Goal: Task Accomplishment & Management: Complete application form

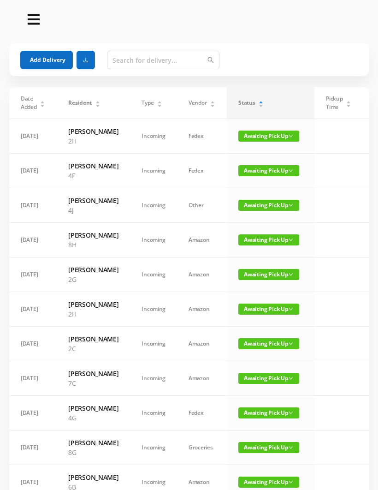
click at [50, 64] on button "Add Delivery" at bounding box center [46, 60] width 53 height 18
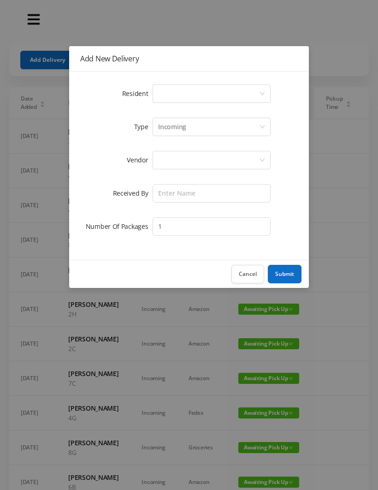
click at [167, 91] on div "Select a person" at bounding box center [208, 94] width 101 height 18
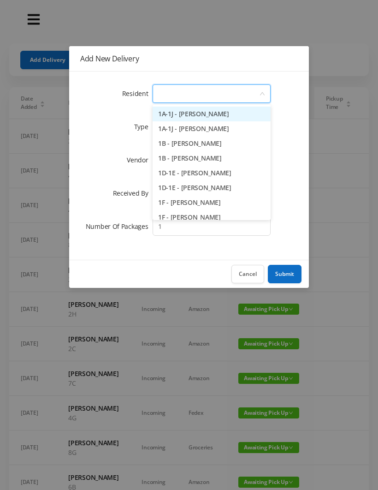
type input "4"
click at [201, 109] on li "4A - Pat Walsh" at bounding box center [212, 114] width 118 height 15
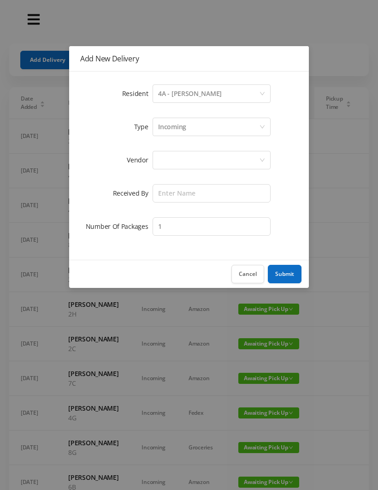
click at [166, 159] on div at bounding box center [208, 160] width 101 height 18
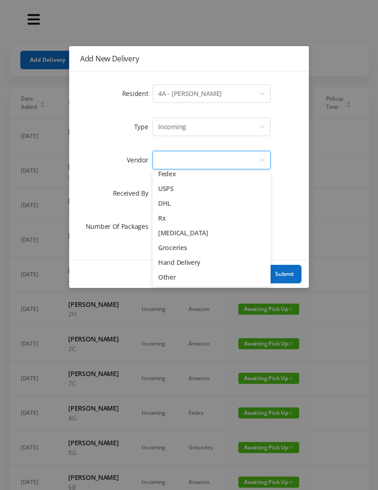
scroll to position [36, 0]
click at [178, 280] on li "Other" at bounding box center [212, 277] width 118 height 15
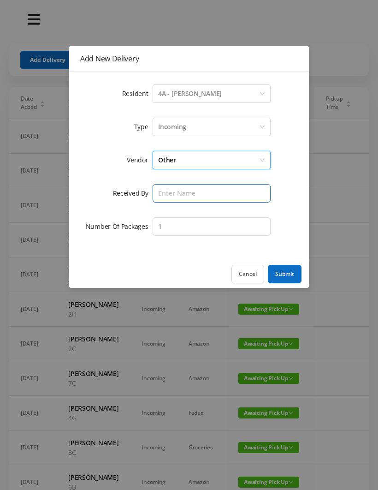
click at [170, 191] on input "text" at bounding box center [212, 193] width 118 height 18
type input "Wayne"
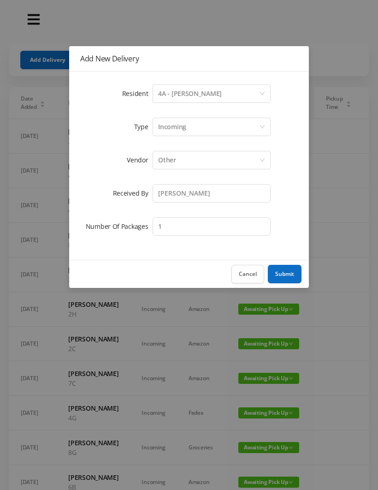
click at [288, 270] on button "Submit" at bounding box center [285, 274] width 34 height 18
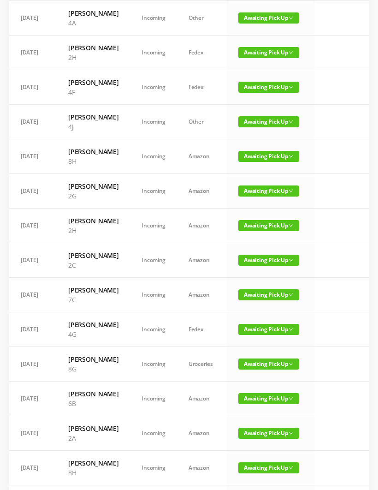
scroll to position [0, 0]
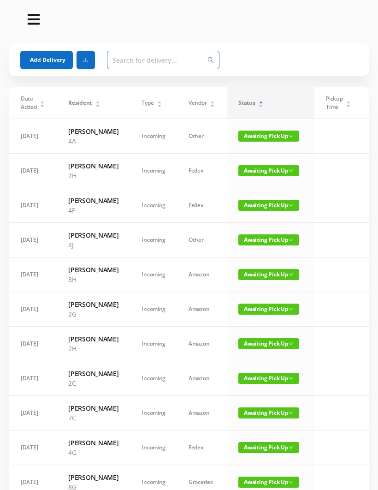
click at [121, 59] on input "text" at bounding box center [163, 60] width 113 height 18
type input "4"
click at [244, 211] on span "Awaiting Pick Up" at bounding box center [269, 205] width 61 height 11
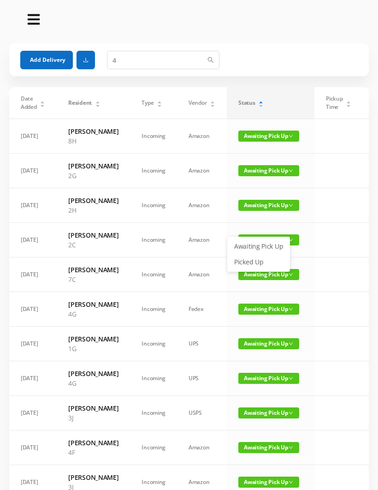
click at [241, 264] on link "Picked Up" at bounding box center [259, 262] width 60 height 15
click at [38, 60] on button "Add Delivery" at bounding box center [46, 60] width 53 height 18
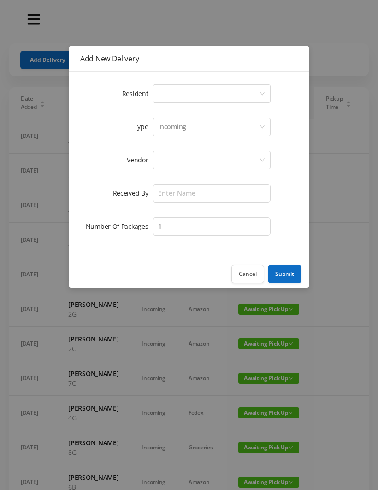
click at [160, 100] on div "Select a person" at bounding box center [208, 94] width 101 height 18
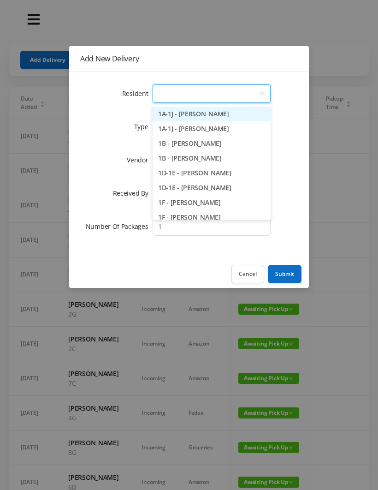
type input "5"
click at [175, 108] on li "5A - Janice Cimberg (Fried)" at bounding box center [212, 114] width 118 height 15
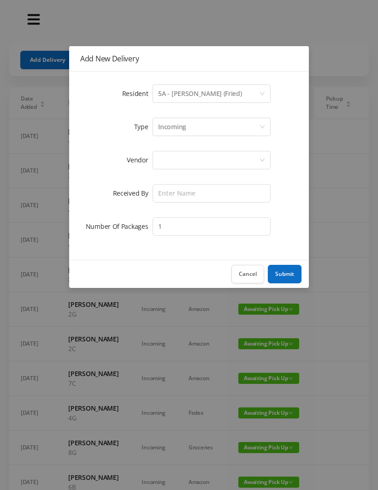
click at [155, 165] on div at bounding box center [212, 160] width 118 height 18
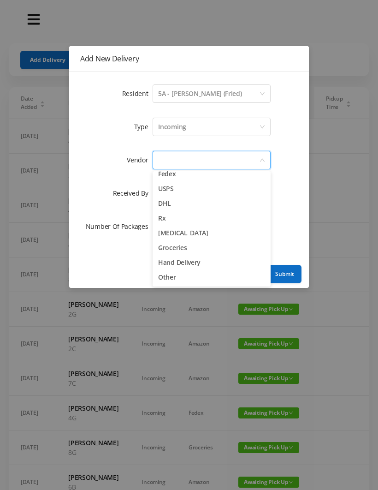
scroll to position [36, 0]
click at [160, 274] on li "Other" at bounding box center [212, 277] width 118 height 15
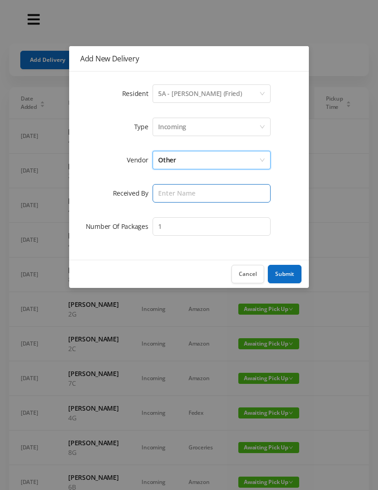
click at [158, 191] on input "text" at bounding box center [212, 193] width 118 height 18
type input "Mike"
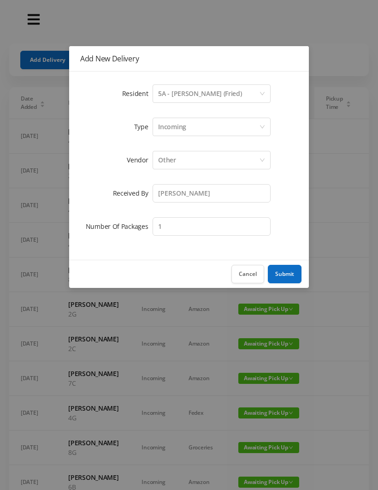
click at [290, 267] on button "Submit" at bounding box center [285, 274] width 34 height 18
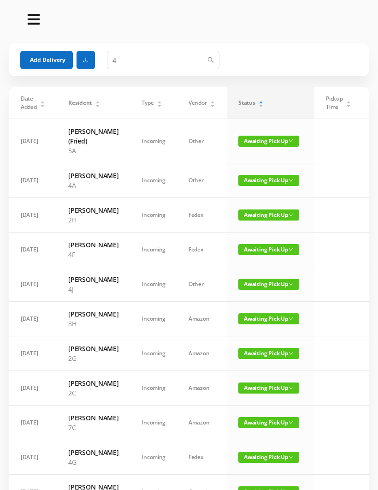
click at [38, 56] on button "Add Delivery" at bounding box center [46, 60] width 53 height 18
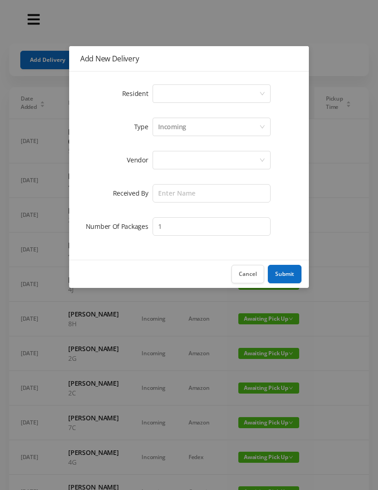
click at [161, 90] on div "Select a person" at bounding box center [208, 94] width 101 height 18
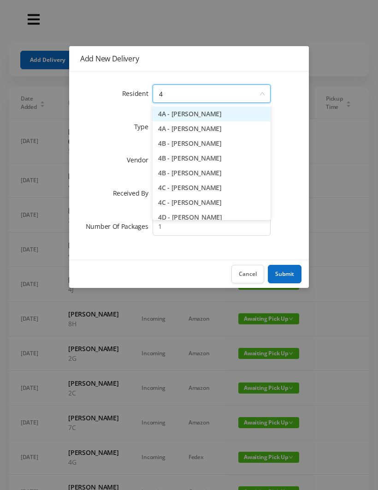
type input "4e"
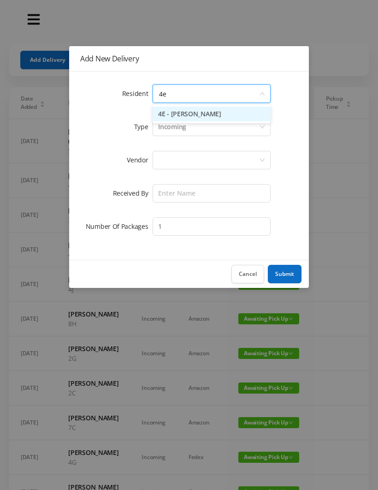
click at [183, 111] on li "4E - Jane Jovanovic" at bounding box center [212, 114] width 118 height 15
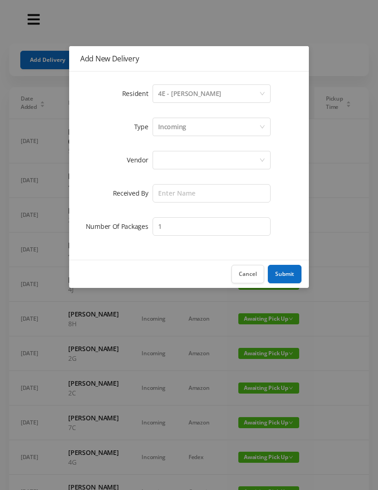
click at [162, 161] on div at bounding box center [208, 160] width 101 height 18
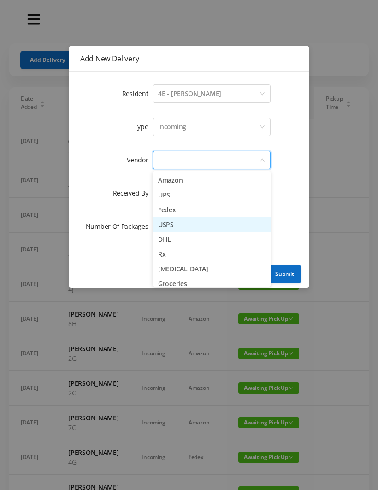
click at [161, 222] on li "USPS" at bounding box center [212, 224] width 118 height 15
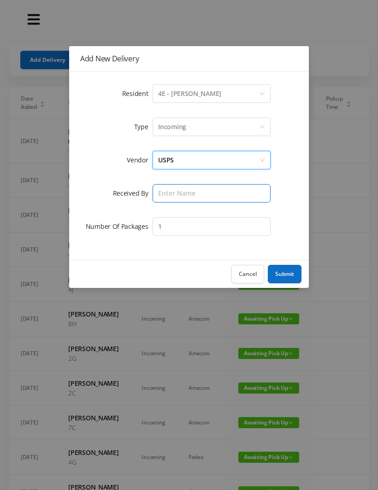
click at [161, 192] on input "text" at bounding box center [212, 193] width 118 height 18
type input "Mike"
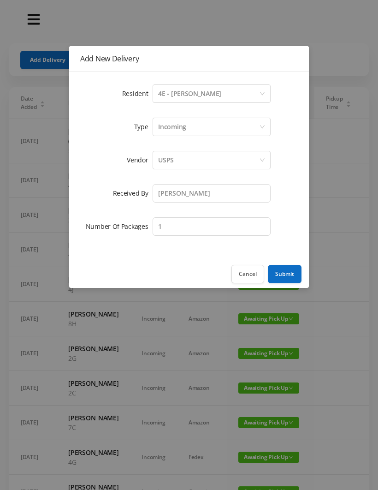
click at [284, 268] on button "Submit" at bounding box center [285, 274] width 34 height 18
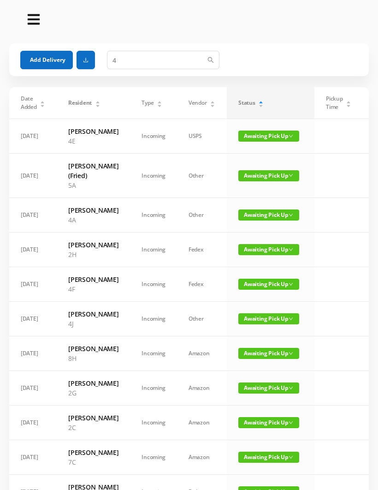
click at [49, 58] on button "Add Delivery" at bounding box center [46, 60] width 53 height 18
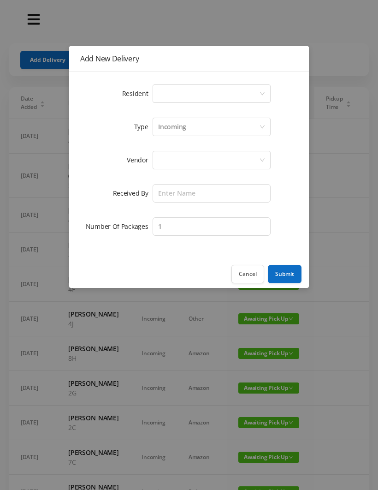
click at [158, 95] on div "Select a person" at bounding box center [208, 94] width 101 height 18
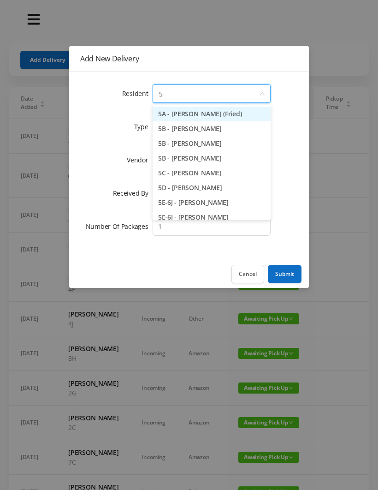
type input "5f"
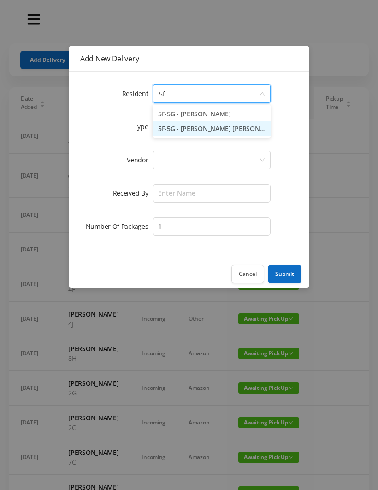
click at [188, 130] on li "5F-5G - Kathy Turck Rose" at bounding box center [212, 128] width 118 height 15
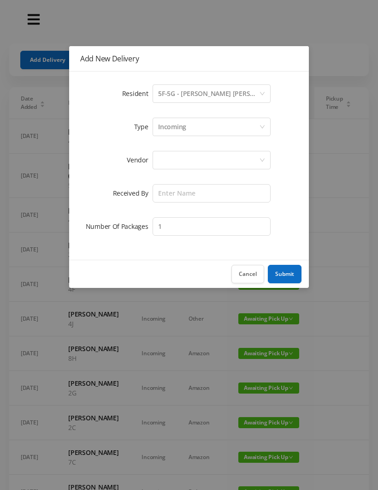
click at [159, 162] on div at bounding box center [208, 160] width 101 height 18
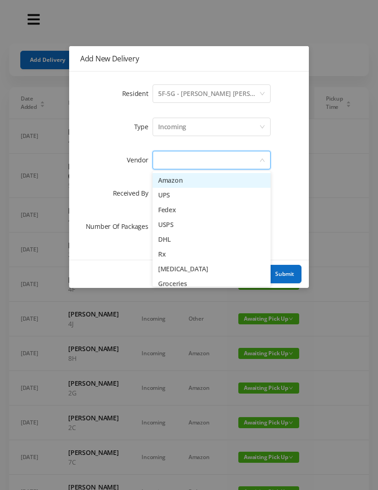
click at [161, 224] on li "USPS" at bounding box center [212, 224] width 118 height 15
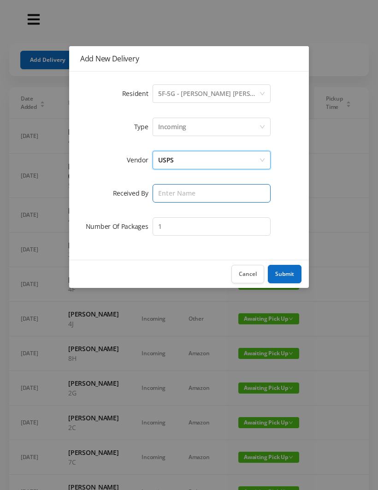
click at [160, 193] on input "text" at bounding box center [212, 193] width 118 height 18
type input "Mike"
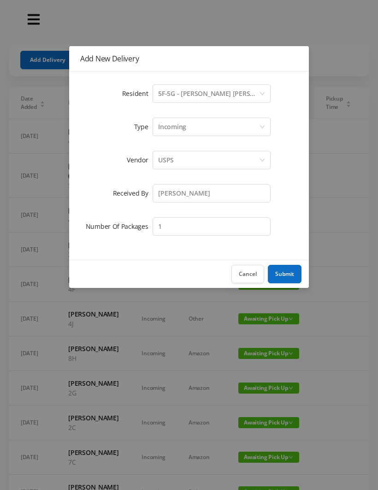
click at [280, 273] on button "Submit" at bounding box center [285, 274] width 34 height 18
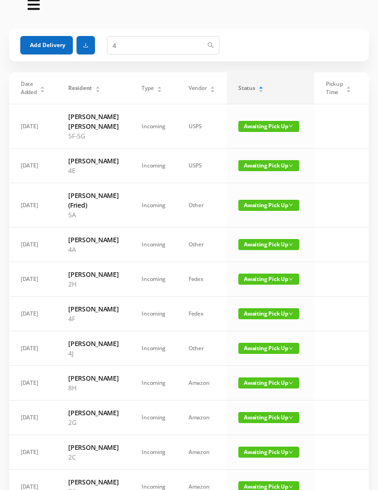
scroll to position [19, 0]
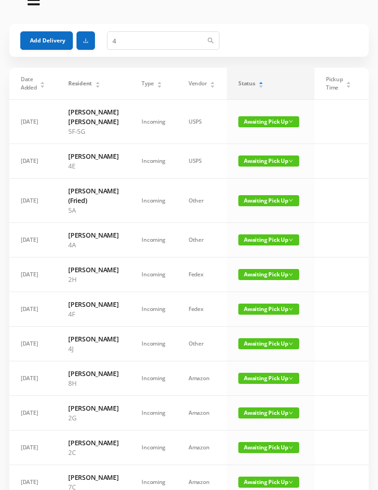
click at [259, 349] on span "Awaiting Pick Up" at bounding box center [269, 343] width 61 height 11
click at [259, 416] on link "Picked Up" at bounding box center [263, 419] width 60 height 15
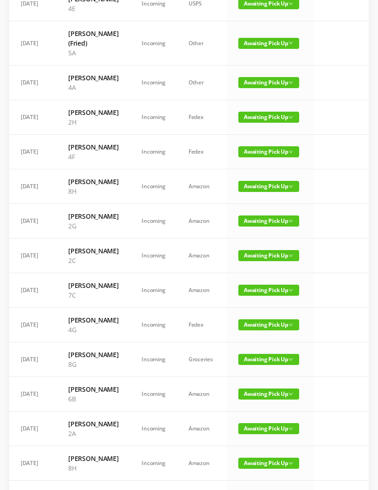
scroll to position [176, 0]
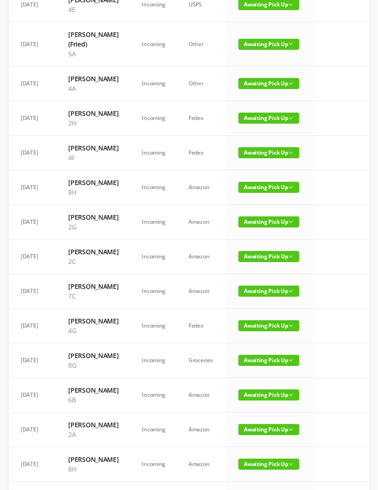
click at [261, 262] on span "Awaiting Pick Up" at bounding box center [269, 256] width 61 height 11
click at [257, 353] on link "Picked Up" at bounding box center [256, 352] width 60 height 15
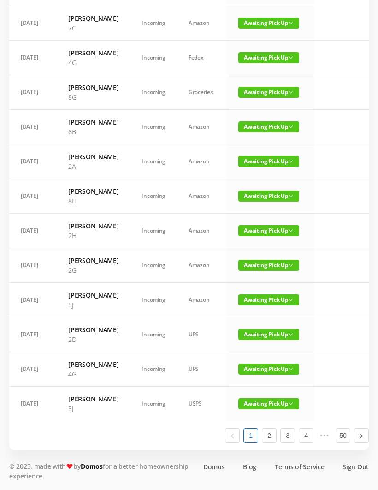
scroll to position [523, 0]
click at [264, 340] on span "Awaiting Pick Up" at bounding box center [269, 334] width 61 height 11
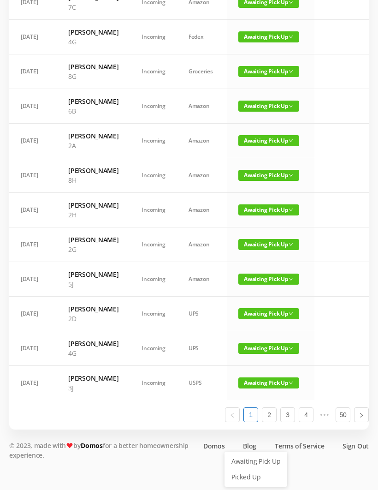
click at [255, 470] on link "Picked Up" at bounding box center [256, 477] width 60 height 15
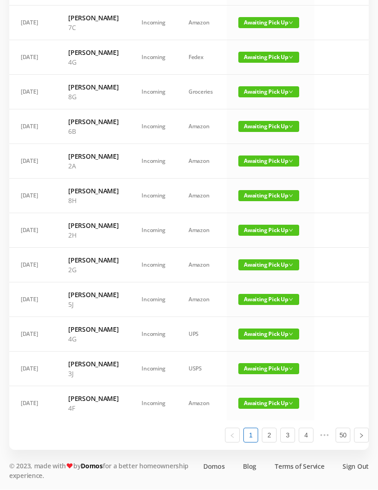
scroll to position [532, 0]
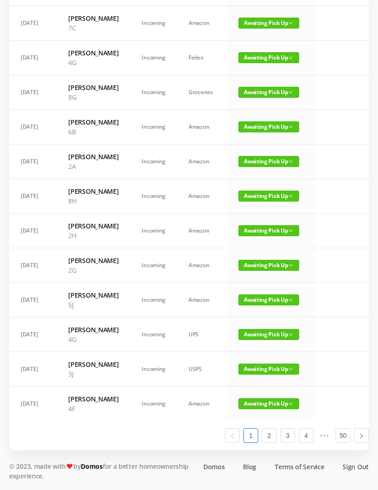
click at [257, 409] on span "Awaiting Pick Up" at bounding box center [269, 403] width 61 height 11
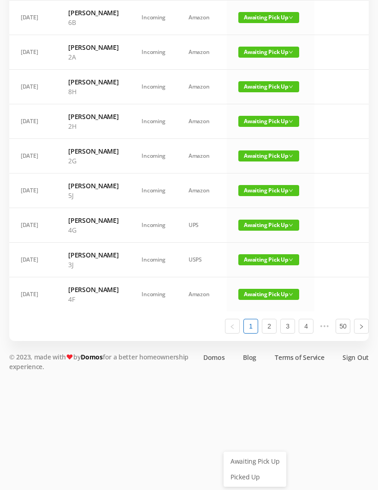
click at [248, 470] on link "Picked Up" at bounding box center [255, 477] width 60 height 15
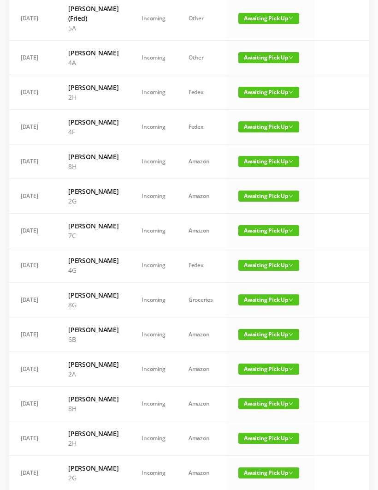
scroll to position [201, 0]
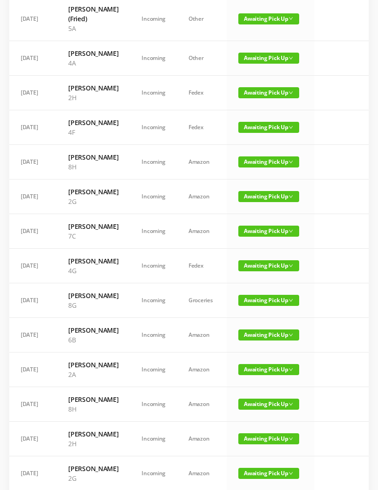
click at [254, 133] on span "Awaiting Pick Up" at bounding box center [269, 127] width 61 height 11
click at [14, 179] on td "09/21/2025" at bounding box center [33, 162] width 48 height 35
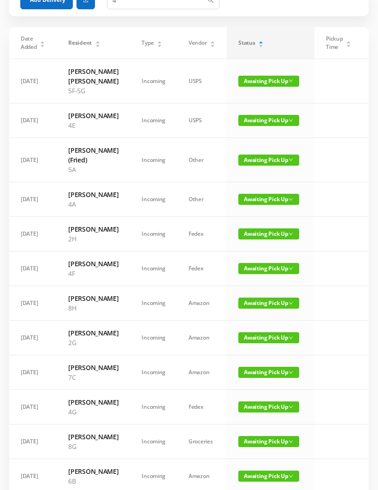
scroll to position [0, 0]
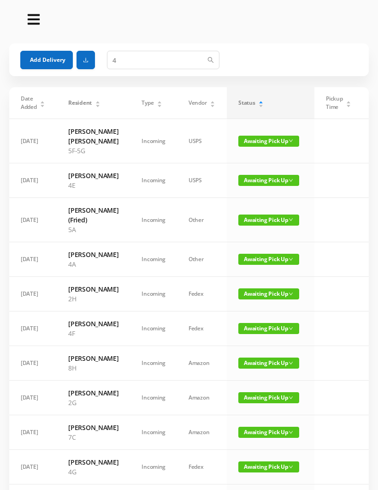
click at [44, 60] on button "Add Delivery" at bounding box center [46, 60] width 53 height 18
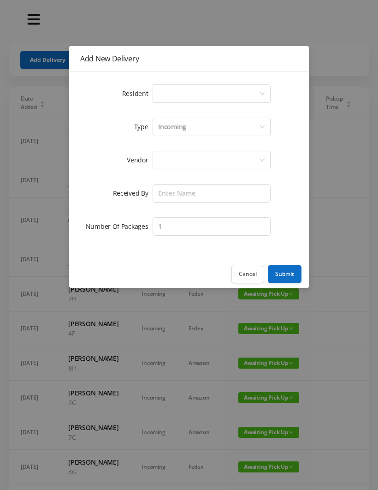
click at [173, 86] on div "Select a person" at bounding box center [208, 94] width 101 height 18
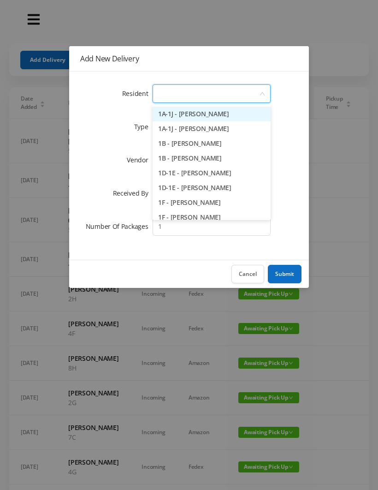
type input "6"
click at [204, 202] on li "6C-6D - Neil Rosenhouse" at bounding box center [212, 202] width 118 height 15
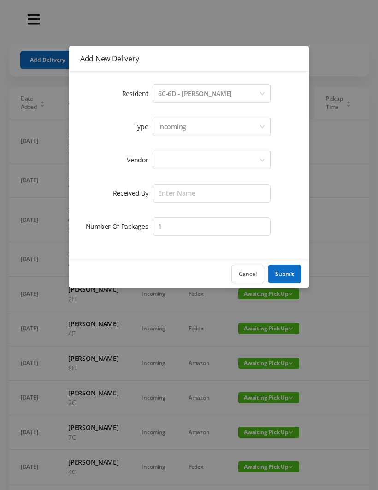
click at [169, 165] on div at bounding box center [208, 160] width 101 height 18
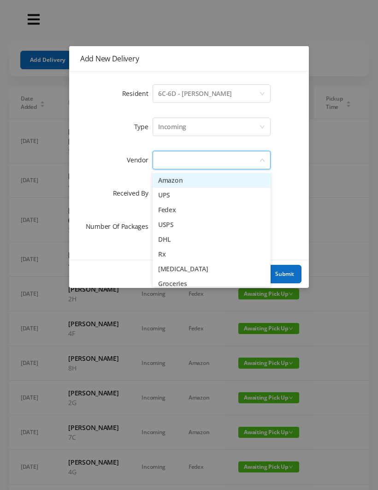
click at [184, 225] on li "USPS" at bounding box center [212, 224] width 118 height 15
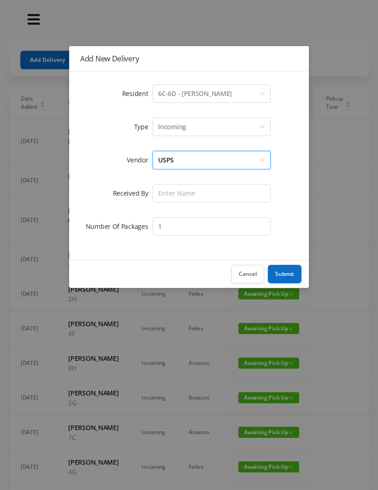
click at [187, 158] on div "USPS" at bounding box center [208, 160] width 101 height 18
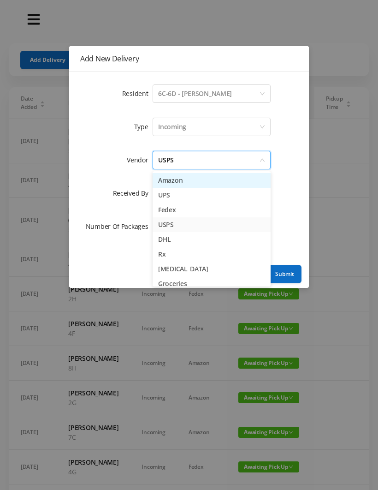
click at [185, 178] on li "Amazon" at bounding box center [212, 180] width 118 height 15
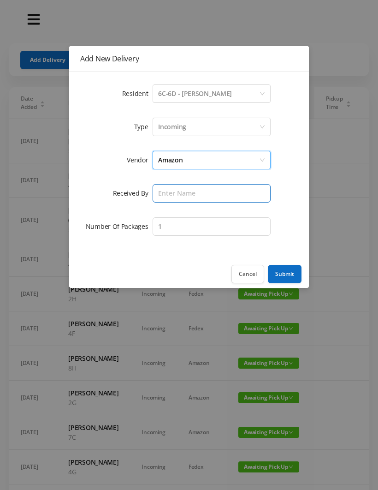
click at [165, 192] on input "text" at bounding box center [212, 193] width 118 height 18
type input "Wayne"
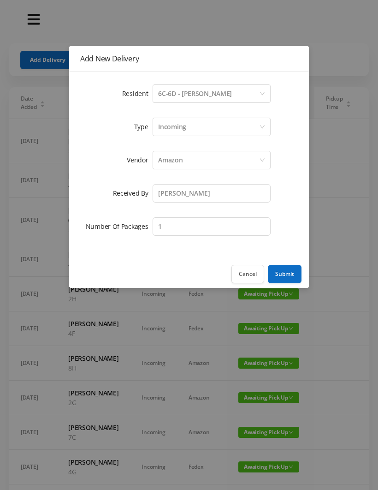
click at [292, 274] on button "Submit" at bounding box center [285, 274] width 34 height 18
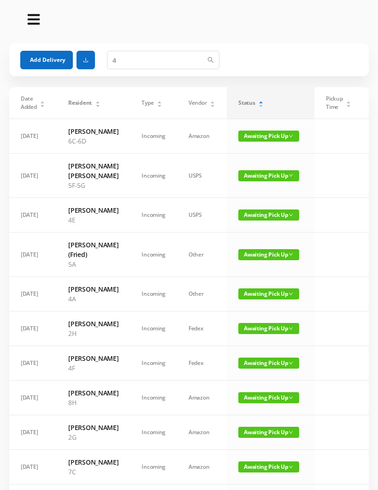
click at [48, 54] on button "Add Delivery" at bounding box center [46, 60] width 53 height 18
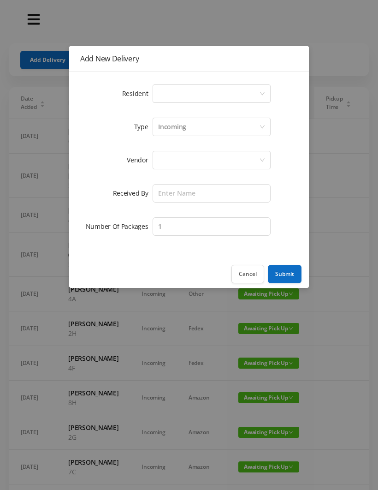
click at [172, 94] on div "Select a person" at bounding box center [208, 94] width 101 height 18
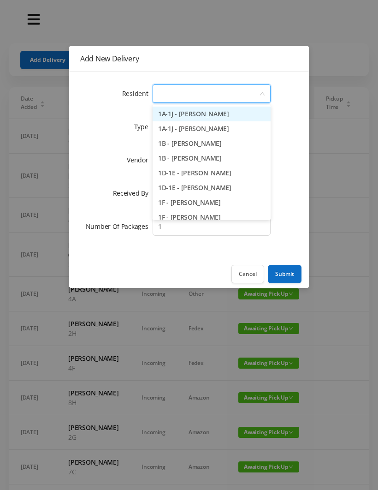
type input "2"
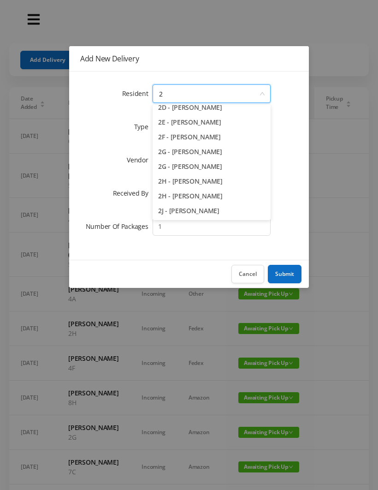
scroll to position [95, 0]
click at [205, 210] on li "2J - Donna Chisholm" at bounding box center [212, 210] width 118 height 15
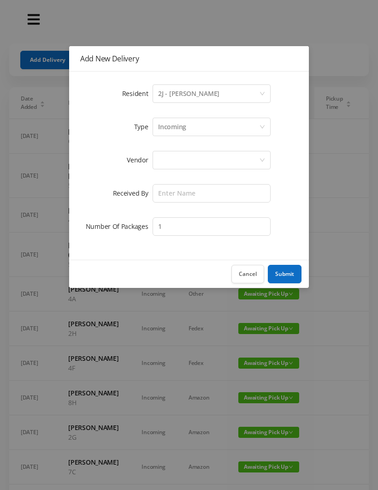
click at [167, 155] on div at bounding box center [208, 160] width 101 height 18
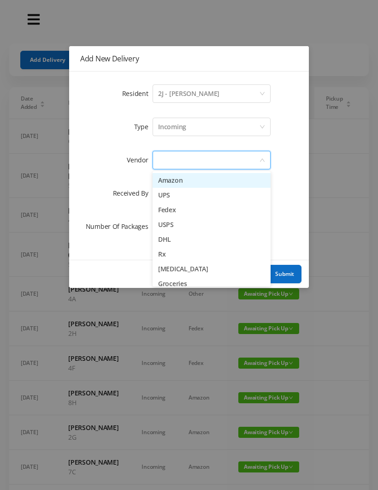
click at [200, 179] on li "Amazon" at bounding box center [212, 180] width 118 height 15
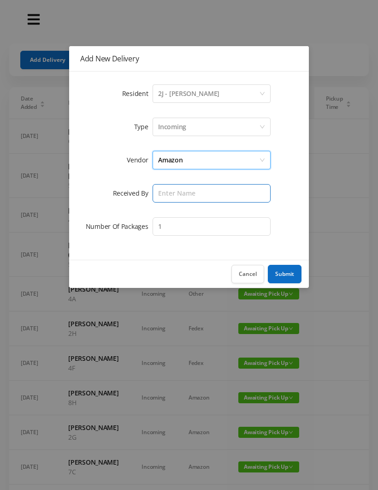
click at [170, 194] on input "text" at bounding box center [212, 193] width 118 height 18
type input "Wayne"
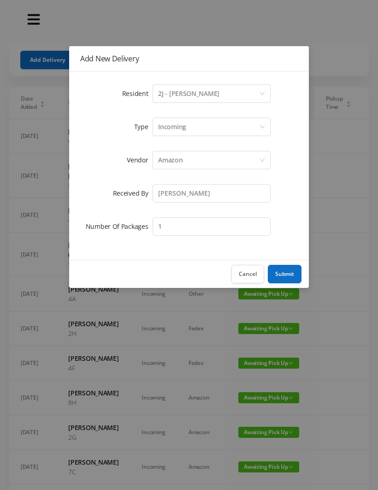
click at [279, 279] on button "Submit" at bounding box center [285, 274] width 34 height 18
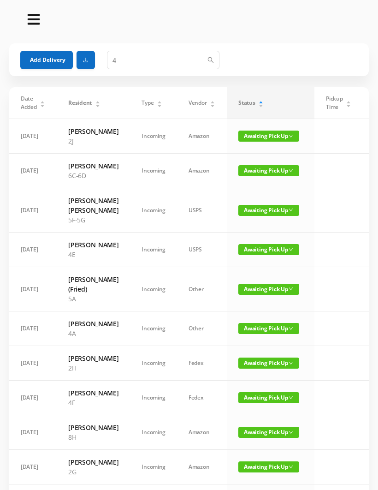
click at [42, 61] on button "Add Delivery" at bounding box center [46, 60] width 53 height 18
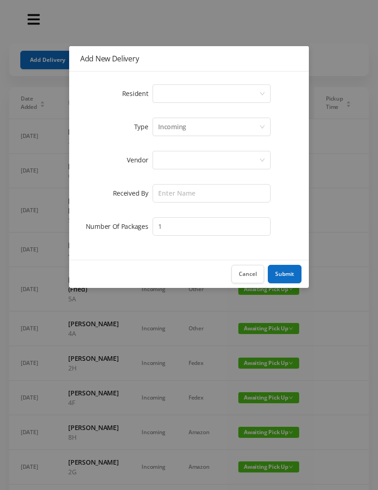
click at [169, 100] on div "Select a person" at bounding box center [208, 94] width 101 height 18
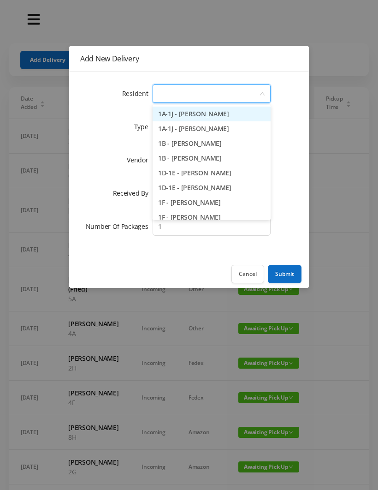
type input "8"
click at [249, 271] on button "Cancel" at bounding box center [248, 274] width 33 height 18
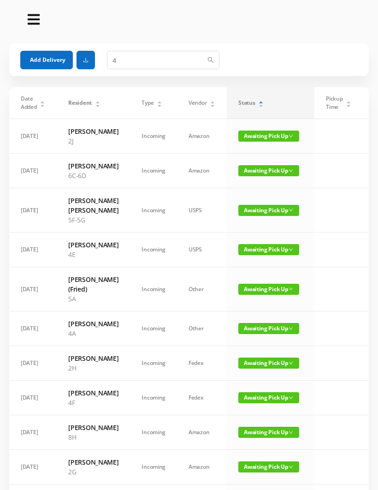
click at [41, 60] on button "Add Delivery" at bounding box center [46, 60] width 53 height 18
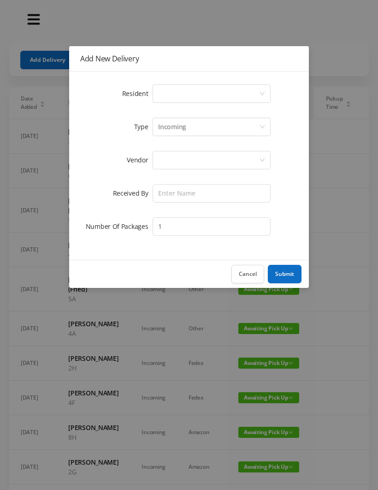
click at [173, 91] on div "Select a person" at bounding box center [208, 94] width 101 height 18
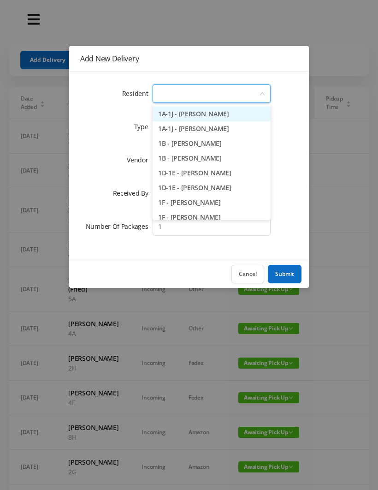
type input "2"
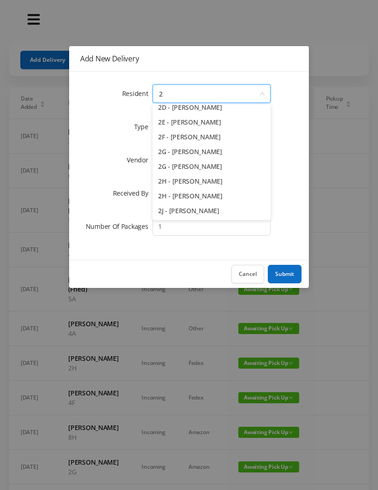
scroll to position [95, 0]
click at [207, 215] on li "2J - Donna Chisholm" at bounding box center [212, 210] width 118 height 15
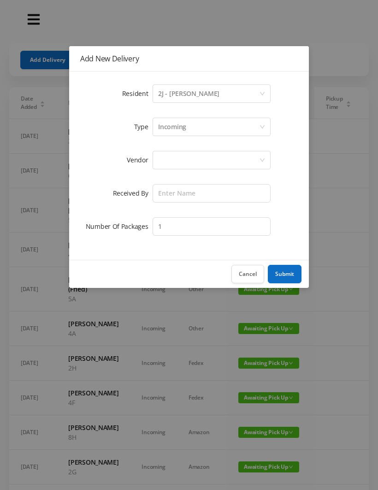
click at [185, 160] on div at bounding box center [208, 160] width 101 height 18
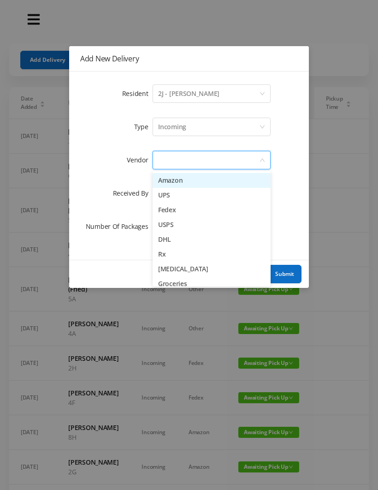
click at [203, 184] on li "Amazon" at bounding box center [212, 180] width 118 height 15
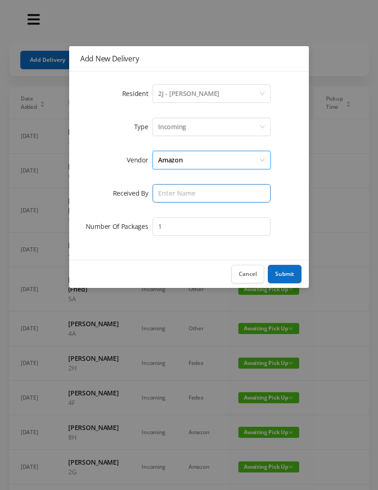
click at [172, 192] on input "text" at bounding box center [212, 193] width 118 height 18
type input "Wayne"
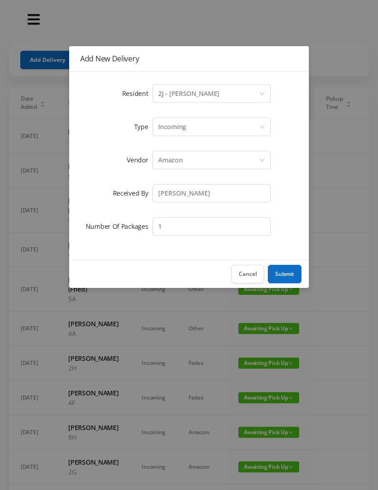
click at [293, 276] on button "Submit" at bounding box center [285, 274] width 34 height 18
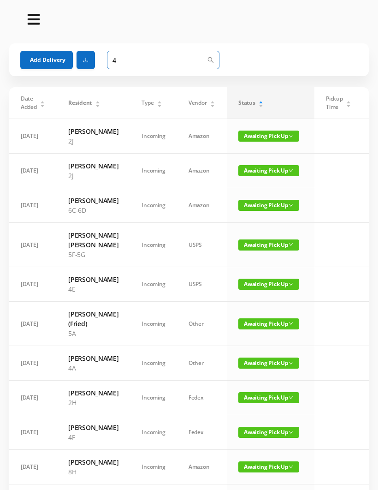
click at [128, 62] on input "4" at bounding box center [163, 60] width 113 height 18
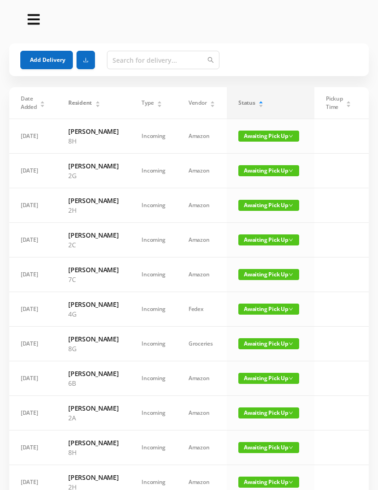
click at [42, 68] on button "Add Delivery" at bounding box center [46, 60] width 53 height 18
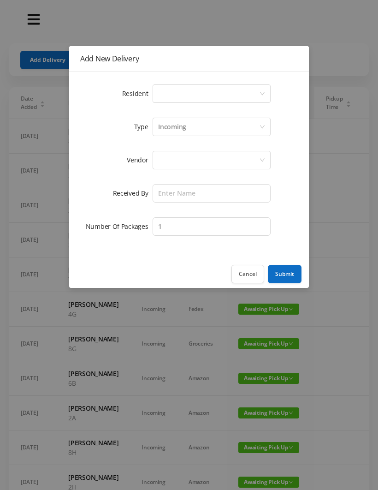
click at [161, 97] on div "Select a person" at bounding box center [208, 94] width 101 height 18
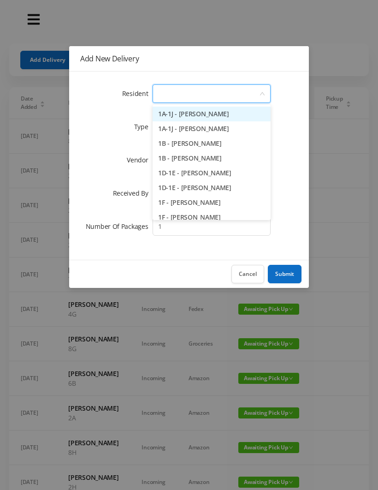
type input "4"
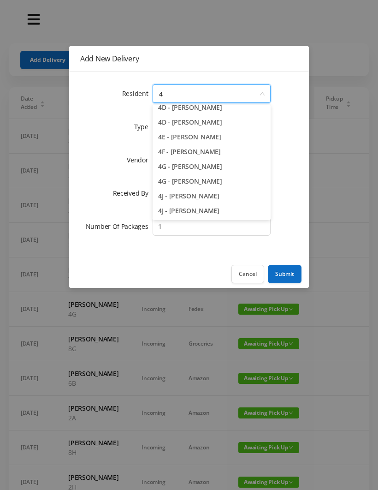
scroll to position [110, 0]
click at [201, 211] on li "4J - Lia Inoapimentel" at bounding box center [212, 210] width 118 height 15
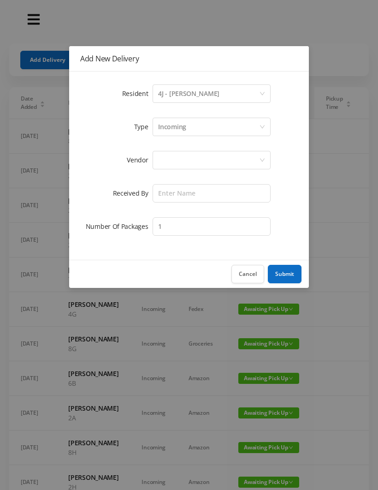
click at [176, 157] on div at bounding box center [208, 160] width 101 height 18
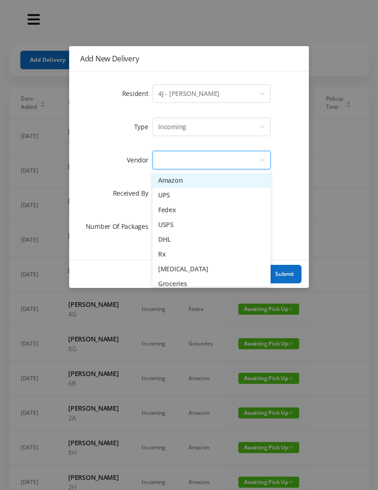
click at [201, 182] on li "Amazon" at bounding box center [212, 180] width 118 height 15
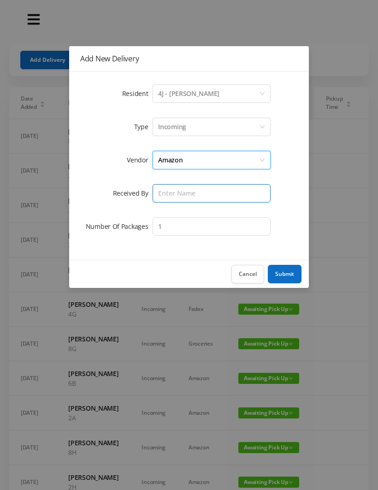
click at [173, 194] on input "text" at bounding box center [212, 193] width 118 height 18
type input "Wayne"
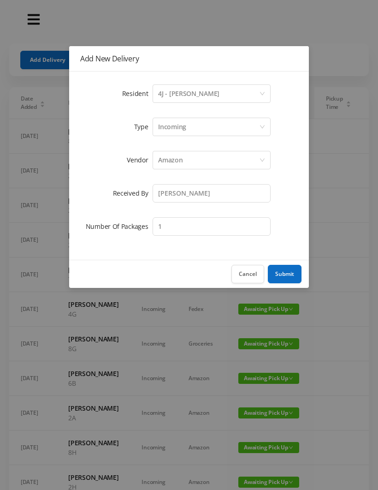
click at [295, 270] on button "Submit" at bounding box center [285, 274] width 34 height 18
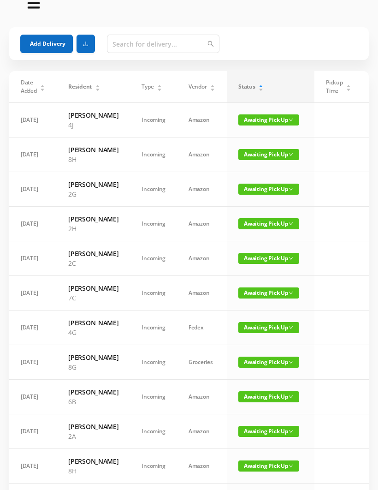
scroll to position [0, 0]
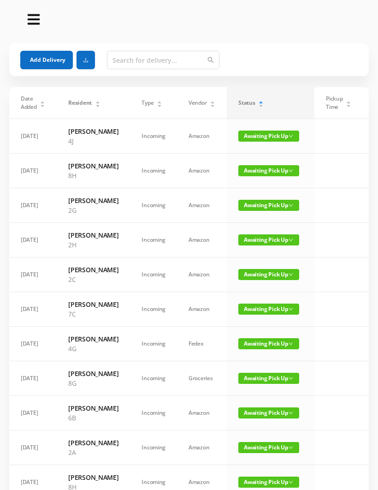
click at [258, 103] on div "Status" at bounding box center [251, 103] width 25 height 8
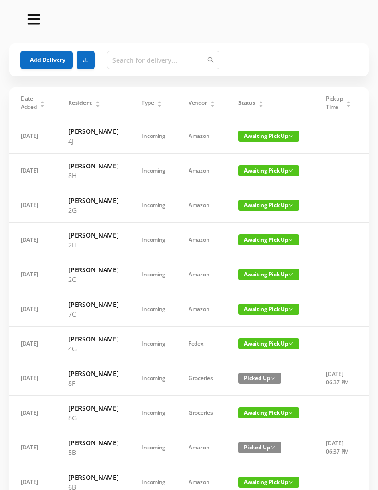
click at [247, 107] on div "Status" at bounding box center [251, 103] width 25 height 8
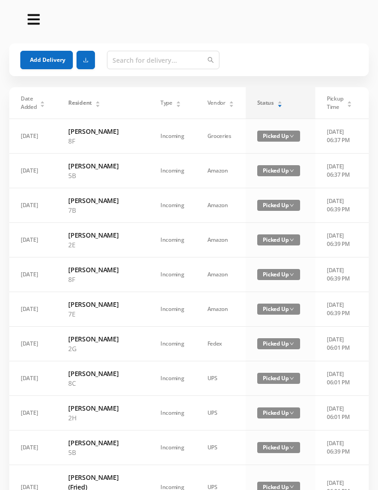
click at [258, 102] on div "Status" at bounding box center [269, 103] width 25 height 8
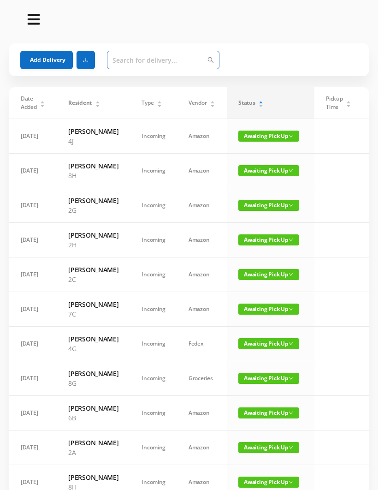
click at [129, 61] on input "text" at bounding box center [163, 60] width 113 height 18
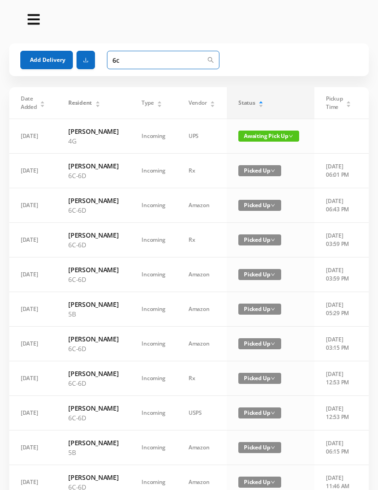
type input "6"
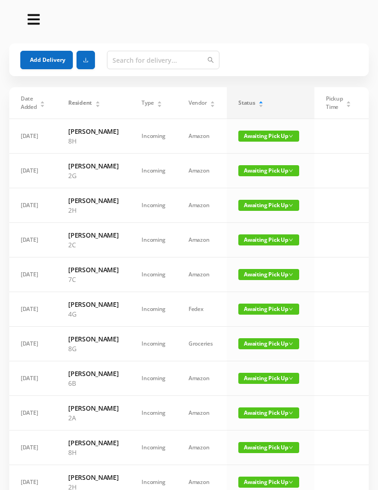
click at [43, 57] on button "Add Delivery" at bounding box center [46, 60] width 53 height 18
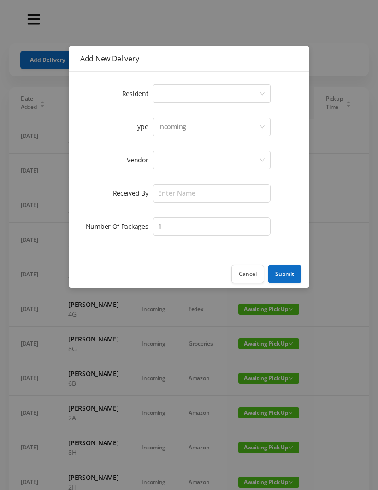
click at [169, 92] on div "Select a person" at bounding box center [208, 94] width 101 height 18
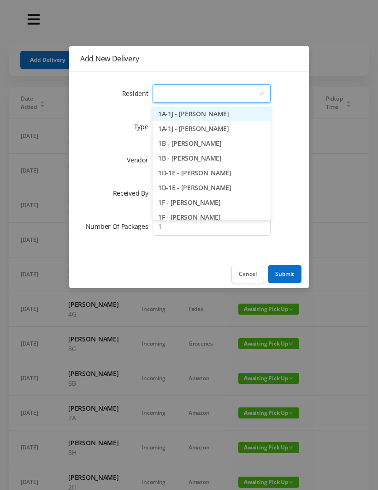
type input "6"
click at [197, 202] on li "6C-6D - Neil Rosenhouse" at bounding box center [212, 202] width 118 height 15
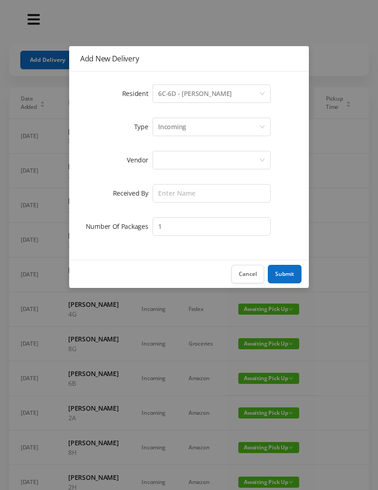
click at [170, 159] on div at bounding box center [208, 160] width 101 height 18
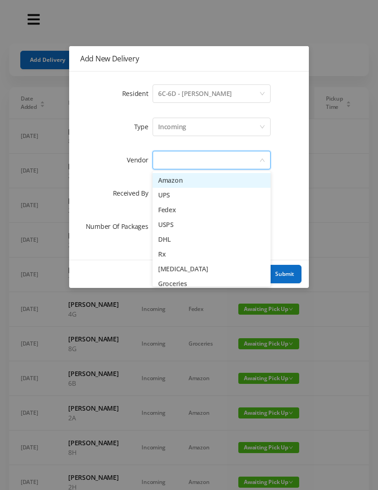
click at [193, 186] on li "Amazon" at bounding box center [212, 180] width 118 height 15
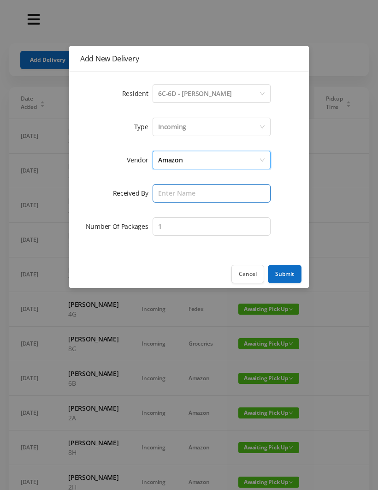
click at [172, 191] on input "text" at bounding box center [212, 193] width 118 height 18
type input "Wayne"
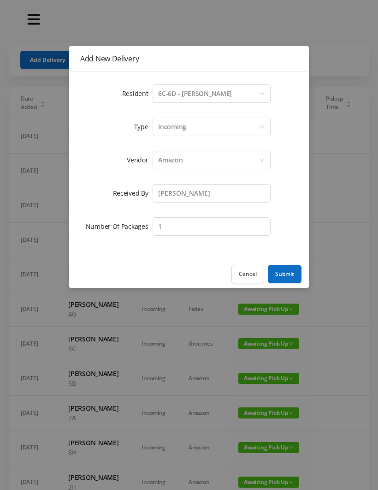
click at [289, 271] on button "Submit" at bounding box center [285, 274] width 34 height 18
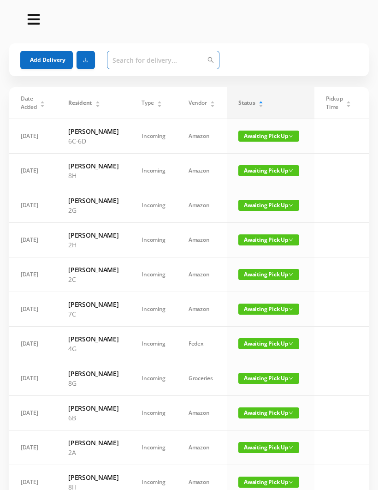
click at [128, 64] on input "text" at bounding box center [163, 60] width 113 height 18
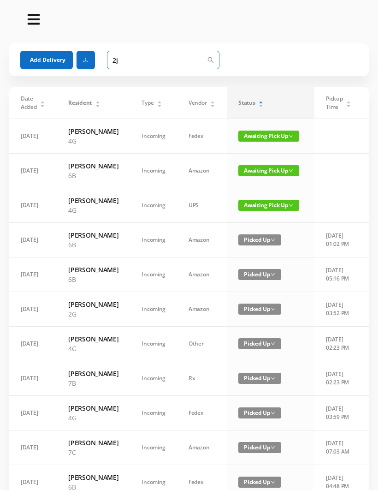
type input "2"
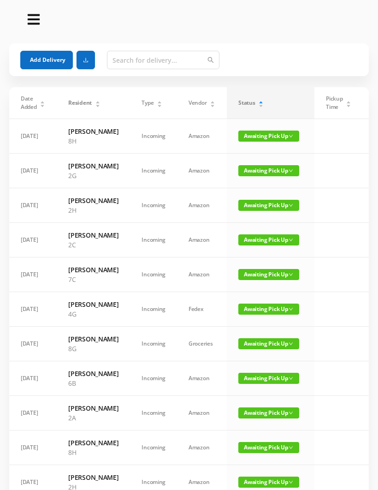
click at [43, 69] on button "Add Delivery" at bounding box center [46, 60] width 53 height 18
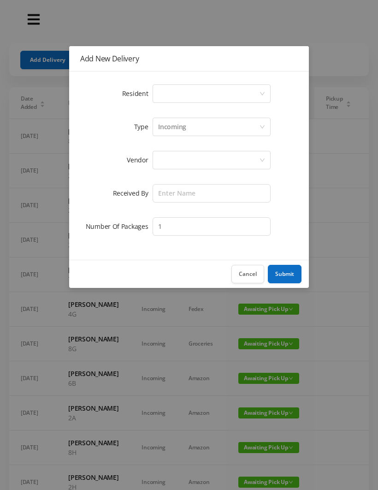
click at [164, 94] on div "Select a person" at bounding box center [208, 94] width 101 height 18
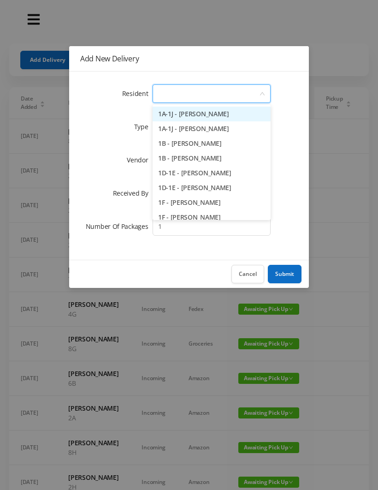
type input "2"
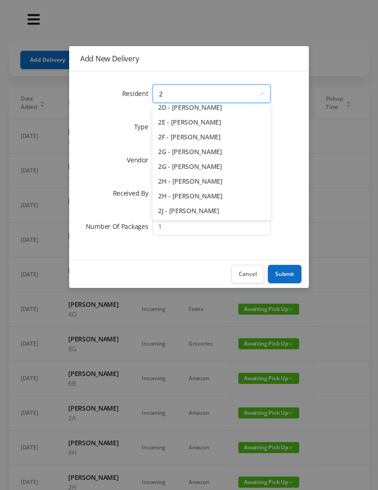
scroll to position [95, 0]
click at [199, 210] on li "2J - Donna Chisholm" at bounding box center [212, 210] width 118 height 15
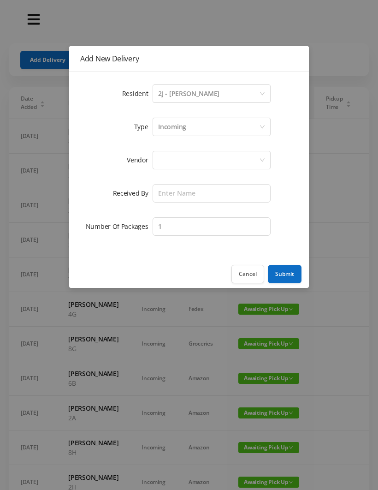
click at [169, 161] on div at bounding box center [208, 160] width 101 height 18
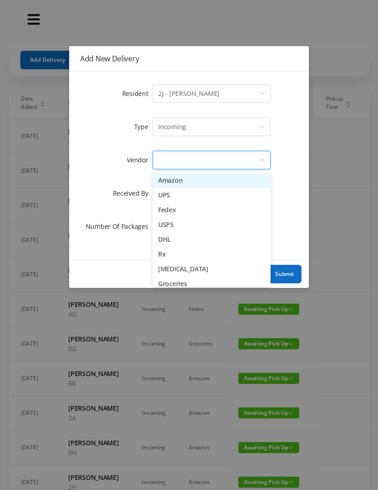
click at [206, 184] on li "Amazon" at bounding box center [212, 180] width 118 height 15
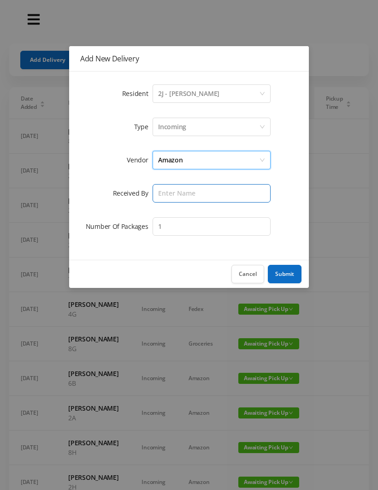
click at [171, 192] on input "text" at bounding box center [212, 193] width 118 height 18
type input "Wayne"
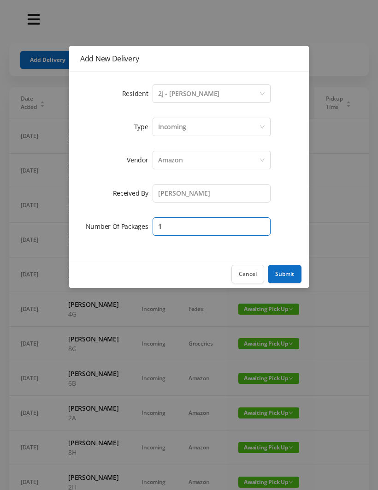
click at [173, 231] on input "1" at bounding box center [212, 226] width 118 height 18
type input "2"
click at [289, 274] on button "Submit" at bounding box center [285, 274] width 34 height 18
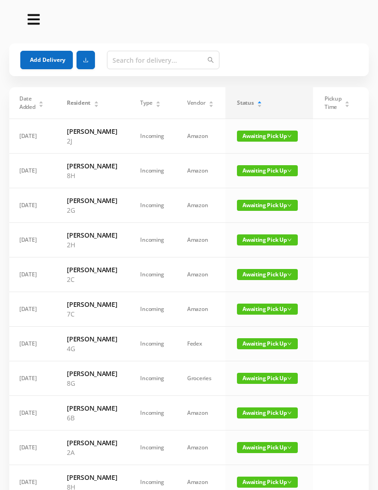
scroll to position [0, 23]
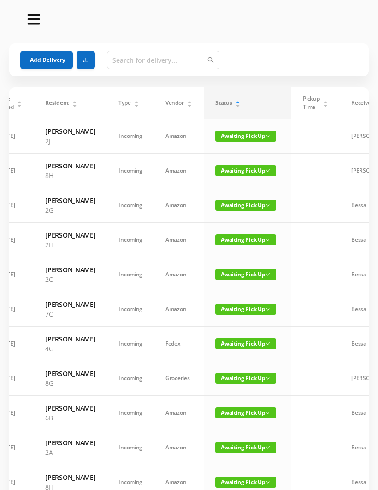
click at [232, 280] on span "Awaiting Pick Up" at bounding box center [245, 274] width 61 height 11
click at [233, 349] on link "Picked Up" at bounding box center [233, 350] width 60 height 15
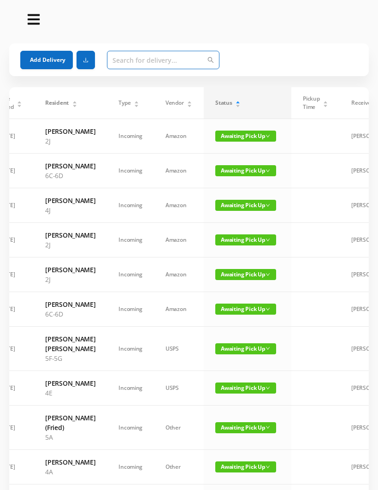
click at [131, 59] on input "text" at bounding box center [163, 60] width 113 height 18
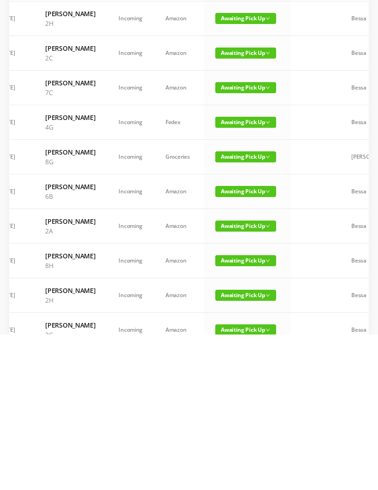
scroll to position [0, 0]
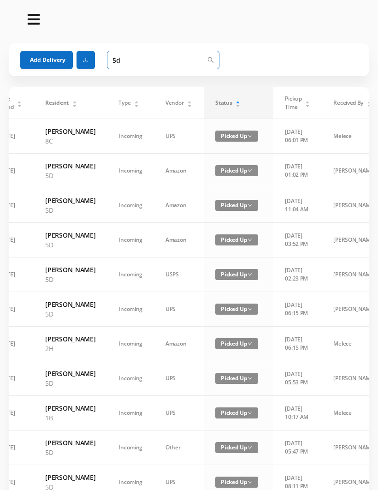
type input "5"
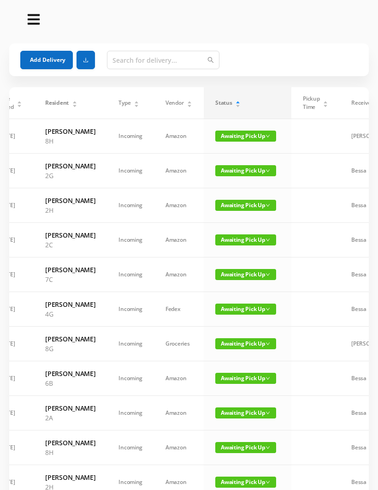
click at [47, 68] on button "Add Delivery" at bounding box center [46, 60] width 53 height 18
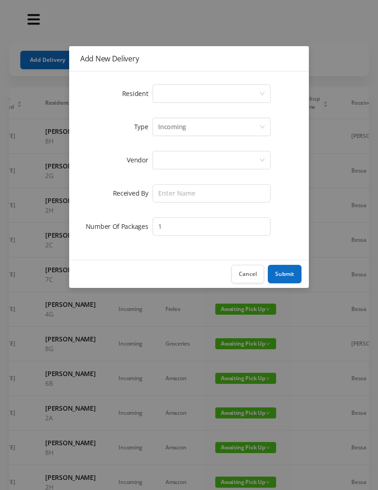
click at [247, 271] on button "Cancel" at bounding box center [248, 274] width 33 height 18
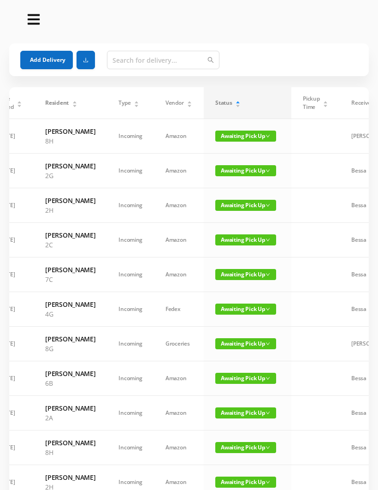
click at [51, 66] on button "Add Delivery" at bounding box center [46, 60] width 53 height 18
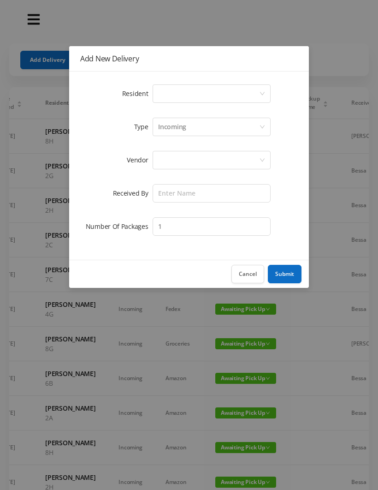
click at [168, 97] on div "Select a person" at bounding box center [208, 94] width 101 height 18
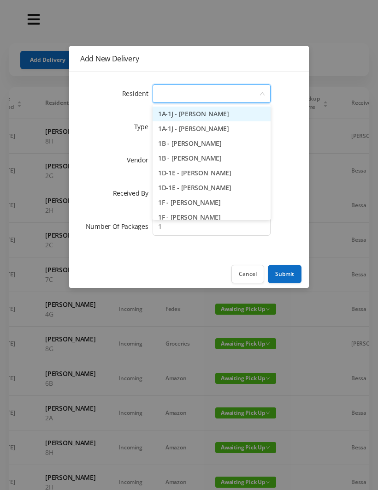
type input "5"
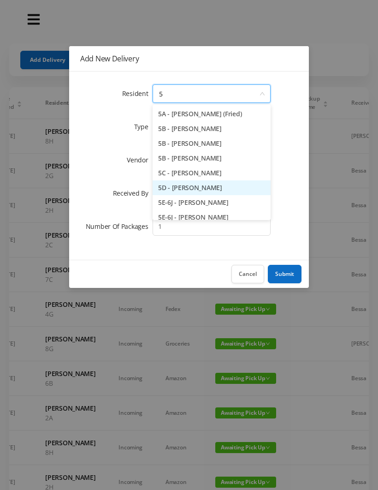
click at [197, 188] on li "5D - Lawrence Eitel" at bounding box center [212, 187] width 118 height 15
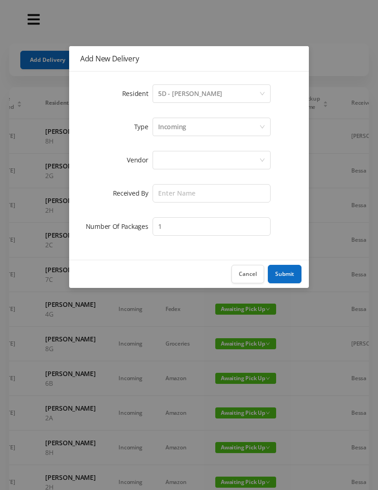
click at [173, 156] on div at bounding box center [208, 160] width 101 height 18
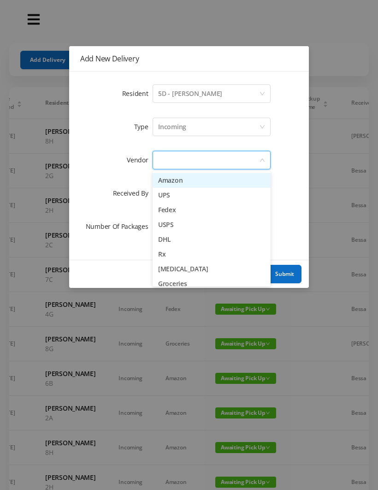
click at [200, 176] on li "Amazon" at bounding box center [212, 180] width 118 height 15
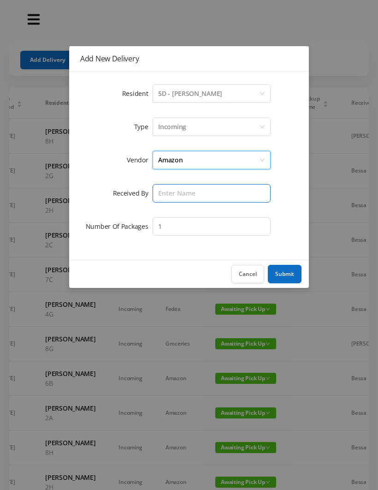
click at [171, 192] on input "text" at bounding box center [212, 193] width 118 height 18
type input "Wayne"
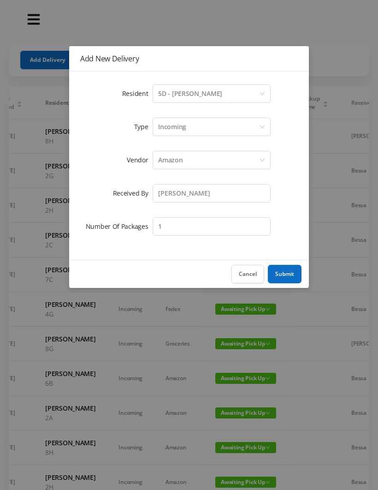
click at [291, 270] on button "Submit" at bounding box center [285, 274] width 34 height 18
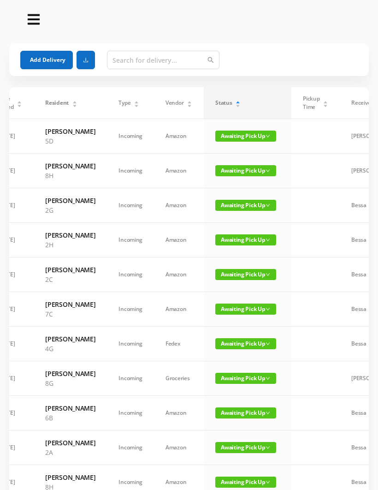
click at [48, 55] on button "Add Delivery" at bounding box center [46, 60] width 53 height 18
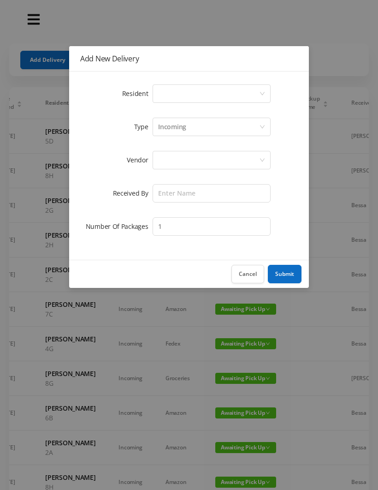
click at [156, 95] on div "Select a person" at bounding box center [212, 93] width 118 height 18
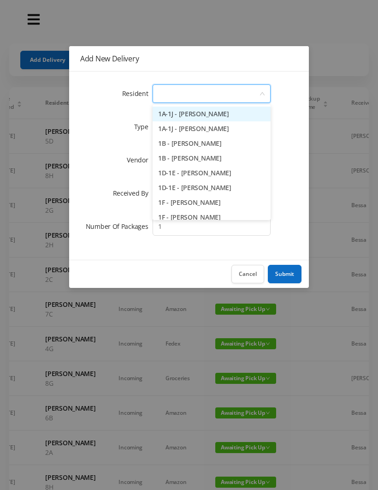
type input "7"
click at [197, 188] on li "7C - James Ellison" at bounding box center [212, 187] width 118 height 15
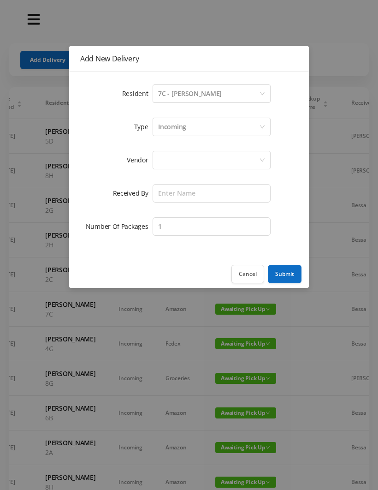
click at [168, 157] on div at bounding box center [208, 160] width 101 height 18
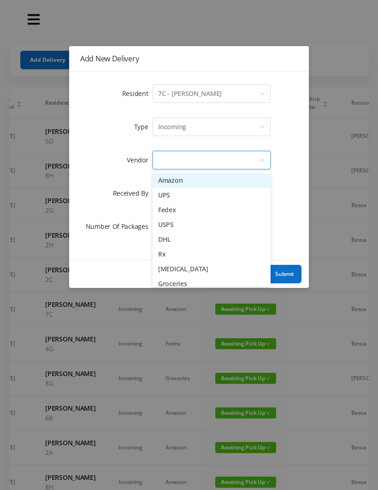
click at [197, 179] on li "Amazon" at bounding box center [212, 180] width 118 height 15
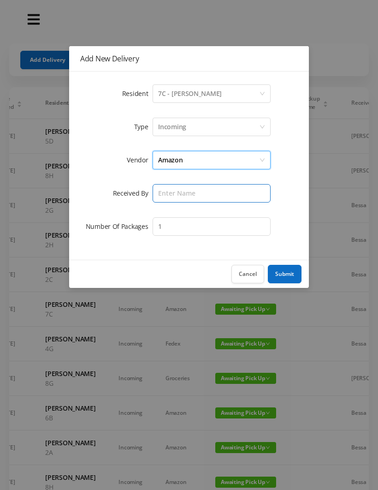
click at [172, 198] on input "text" at bounding box center [212, 193] width 118 height 18
type input "Wayne"
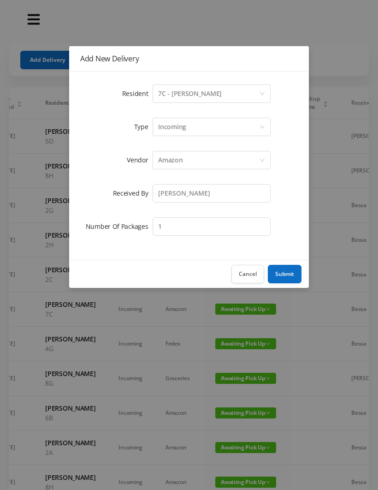
click at [288, 267] on button "Submit" at bounding box center [285, 274] width 34 height 18
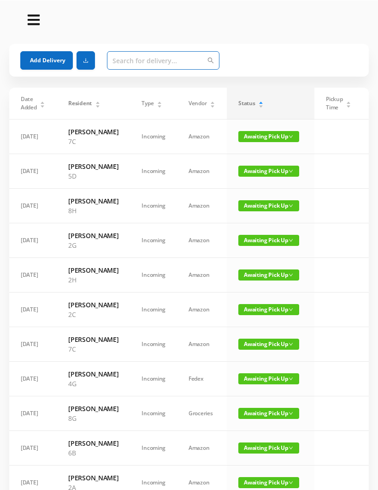
click at [120, 62] on input "text" at bounding box center [163, 60] width 113 height 18
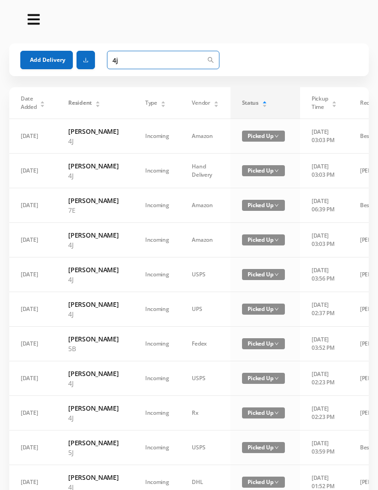
type input "4"
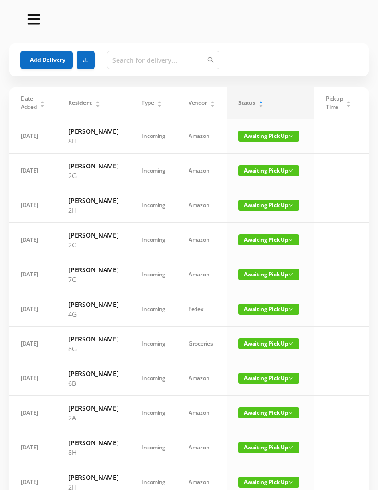
click at [40, 57] on button "Add Delivery" at bounding box center [46, 60] width 53 height 18
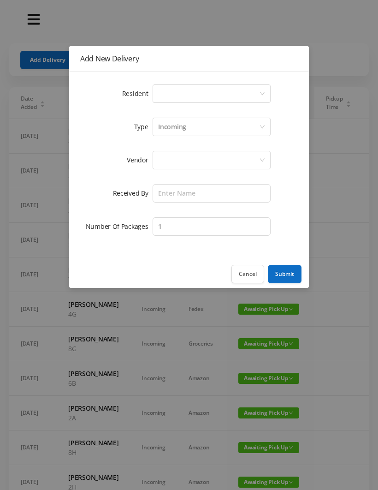
click at [173, 95] on div "Select a person" at bounding box center [208, 94] width 101 height 18
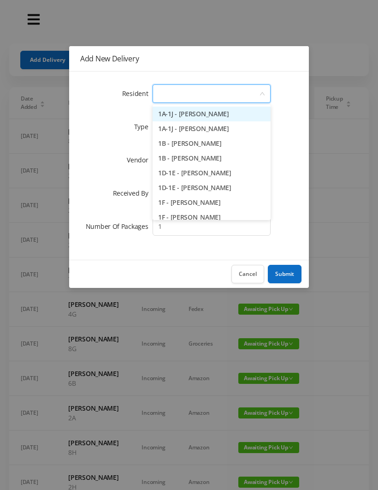
type input "4"
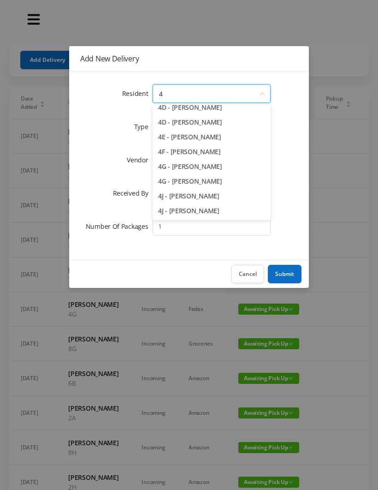
scroll to position [110, 0]
click at [192, 215] on li "4J - Lia Inoapimentel" at bounding box center [212, 210] width 118 height 15
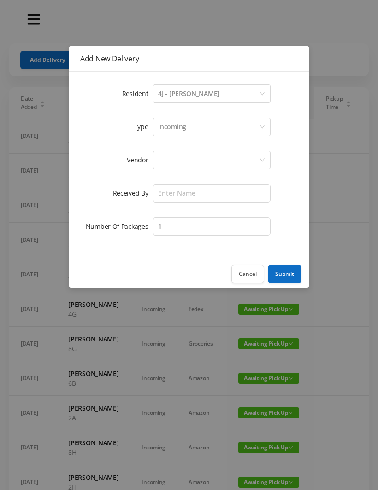
click at [164, 160] on div at bounding box center [208, 160] width 101 height 18
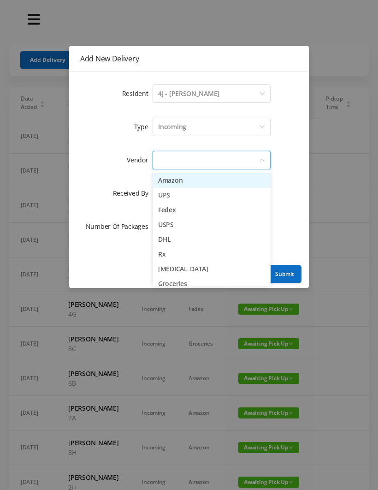
click at [191, 178] on li "Amazon" at bounding box center [212, 180] width 118 height 15
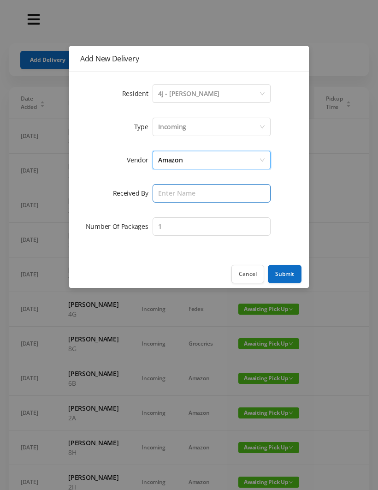
click at [167, 191] on input "text" at bounding box center [212, 193] width 118 height 18
type input "Wayne"
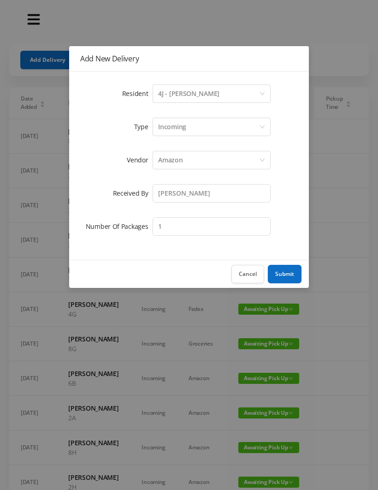
click at [282, 274] on button "Submit" at bounding box center [285, 274] width 34 height 18
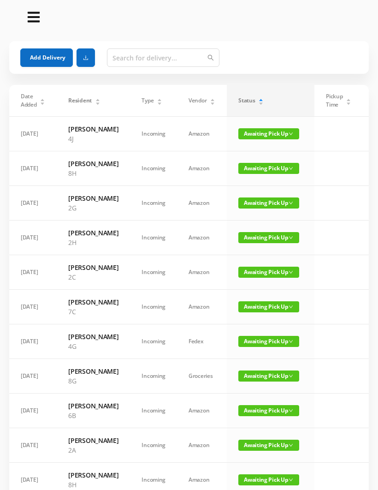
scroll to position [0, 0]
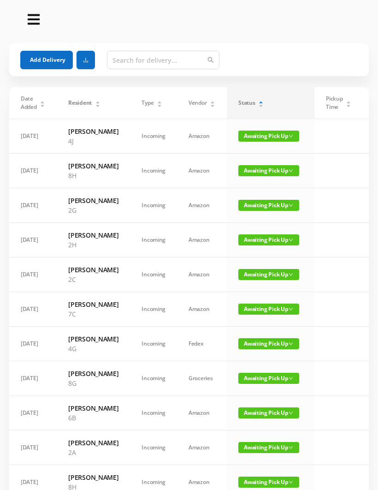
click at [54, 64] on button "Add Delivery" at bounding box center [46, 60] width 53 height 18
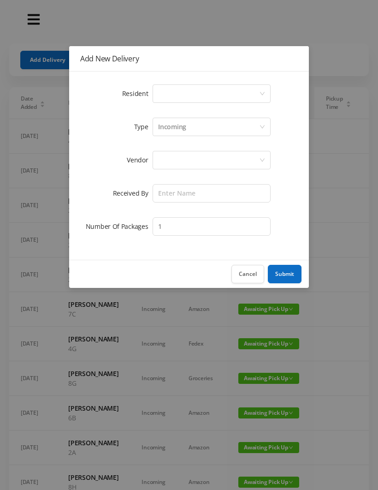
click at [165, 98] on div "Select a person" at bounding box center [208, 94] width 101 height 18
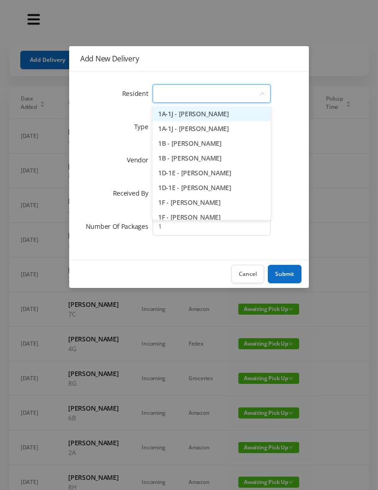
type input "5"
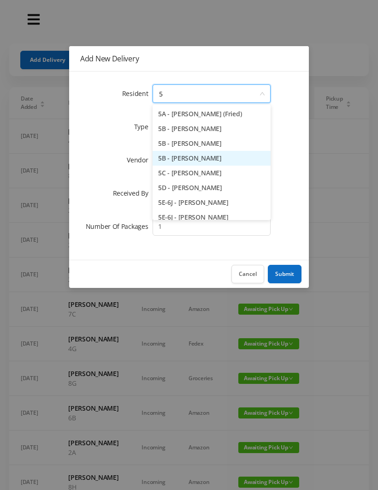
click at [195, 161] on li "5B - Nicole Fishstein" at bounding box center [212, 158] width 118 height 15
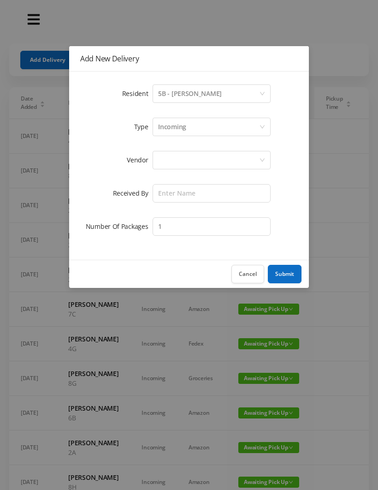
click at [167, 162] on div at bounding box center [208, 160] width 101 height 18
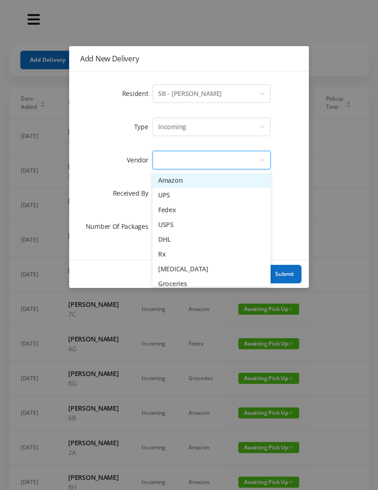
click at [194, 180] on li "Amazon" at bounding box center [212, 180] width 118 height 15
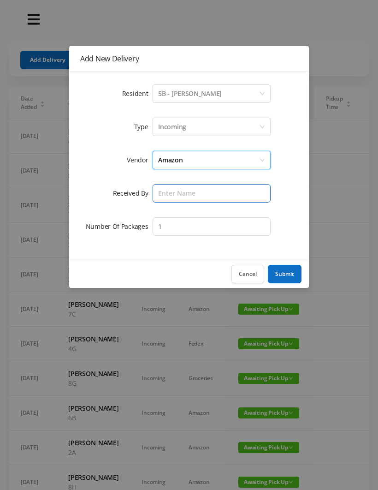
click at [166, 190] on input "text" at bounding box center [212, 193] width 118 height 18
type input "Wayne"
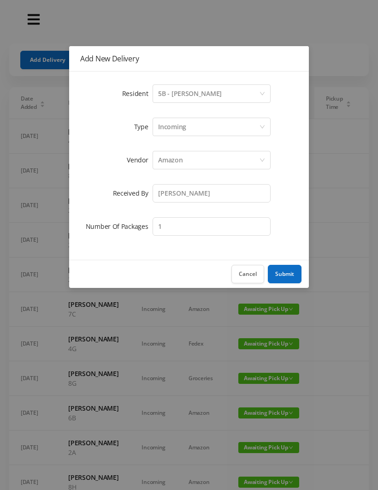
click at [290, 266] on button "Submit" at bounding box center [285, 274] width 34 height 18
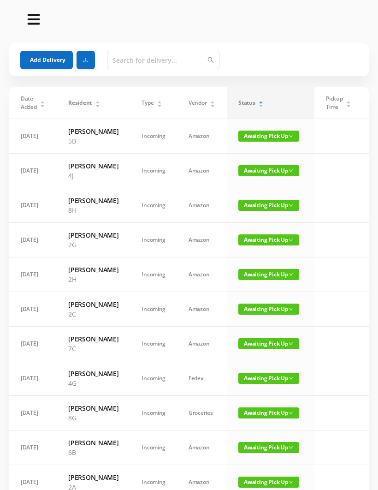
click at [55, 66] on button "Add Delivery" at bounding box center [46, 60] width 53 height 18
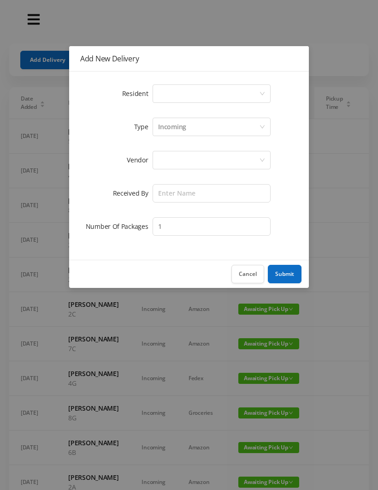
click at [166, 99] on div "Select a person" at bounding box center [208, 94] width 101 height 18
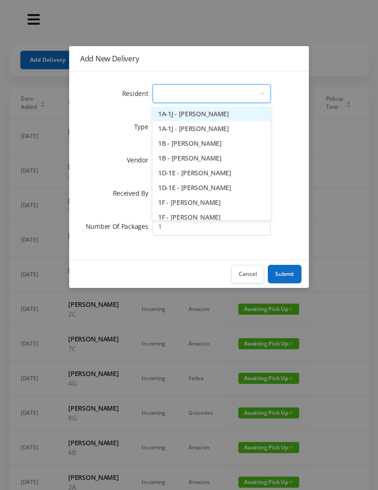
type input "4"
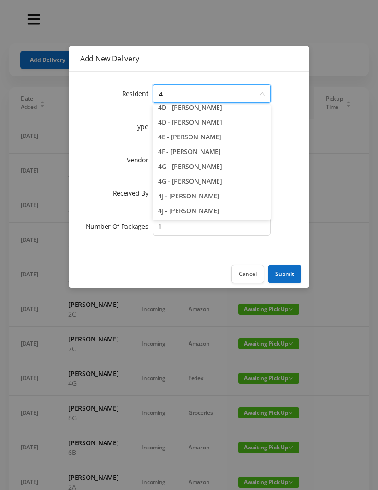
scroll to position [110, 0]
click at [199, 181] on li "4G - Jonathan Ling" at bounding box center [212, 181] width 118 height 15
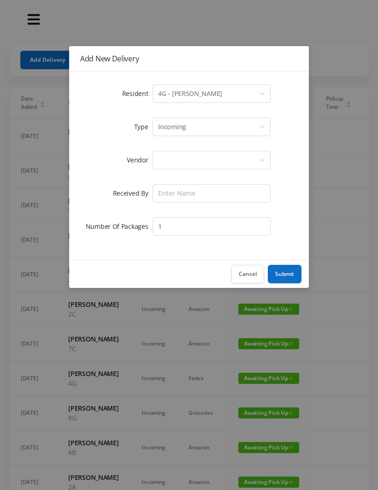
click at [163, 161] on div at bounding box center [208, 160] width 101 height 18
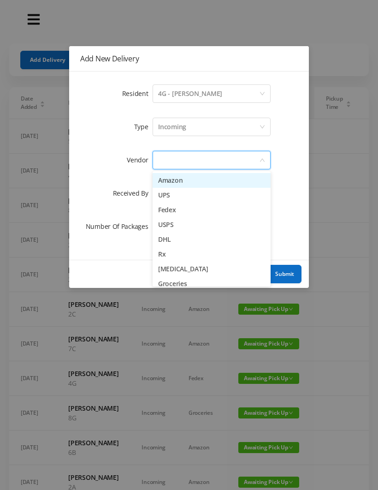
click at [196, 181] on li "Amazon" at bounding box center [212, 180] width 118 height 15
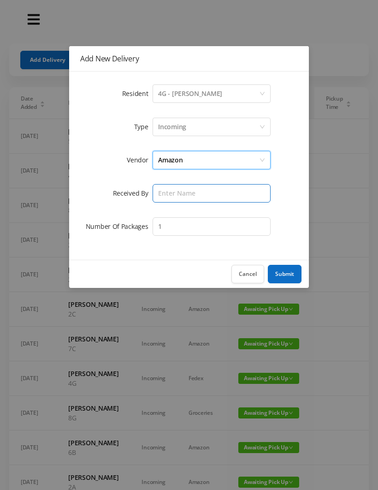
click at [170, 192] on input "text" at bounding box center [212, 193] width 118 height 18
type input "Wayne"
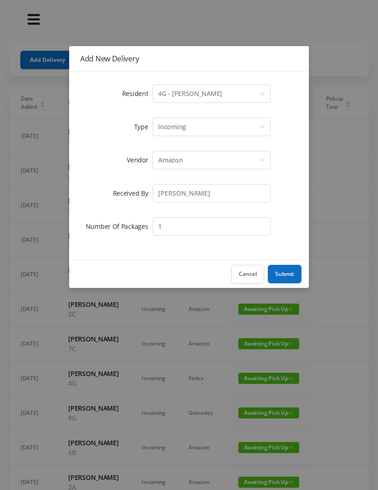
click at [288, 280] on button "Submit" at bounding box center [285, 274] width 34 height 18
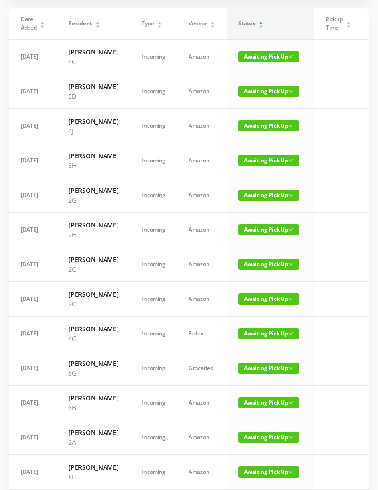
scroll to position [0, 0]
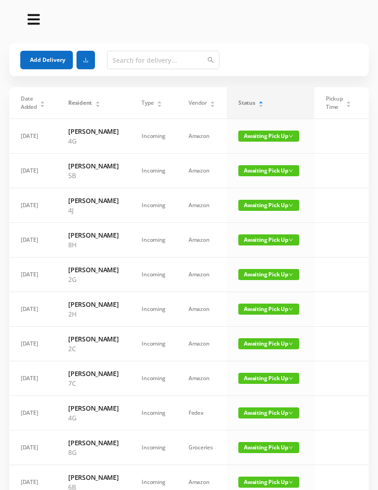
click at [50, 57] on button "Add Delivery" at bounding box center [46, 60] width 53 height 18
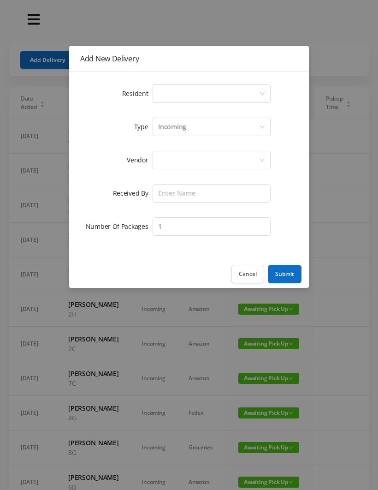
click at [166, 94] on div "Select a person" at bounding box center [208, 94] width 101 height 18
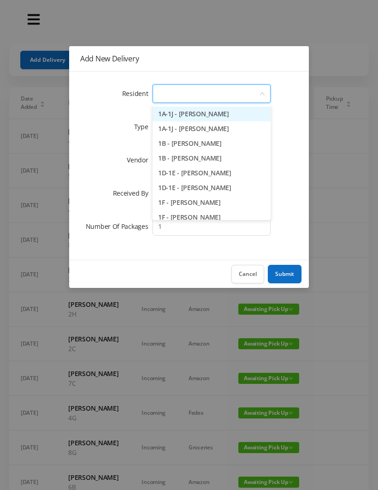
type input "4"
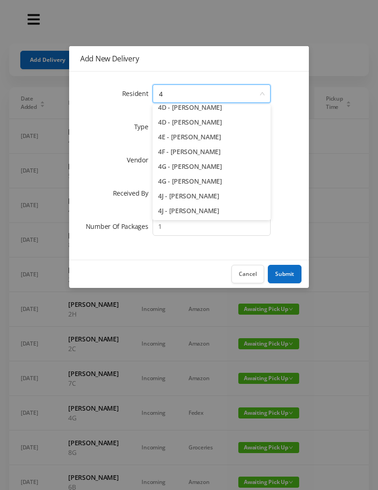
scroll to position [110, 0]
click at [176, 93] on input "4" at bounding box center [208, 94] width 101 height 18
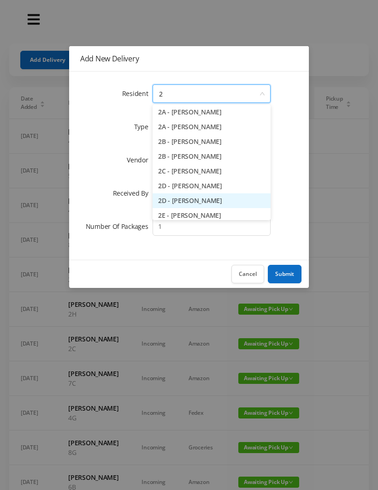
click at [198, 202] on li "2D - Michael Kwong" at bounding box center [212, 200] width 118 height 15
type input "2"
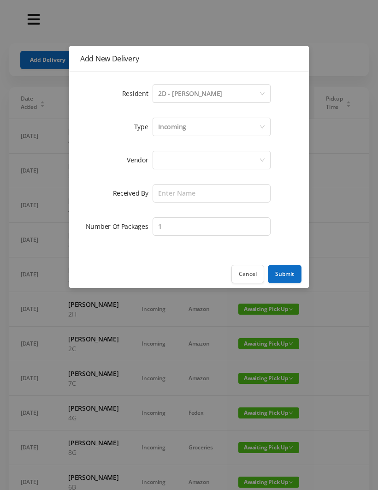
click at [195, 96] on div "2D - Michael Kwong" at bounding box center [190, 94] width 64 height 18
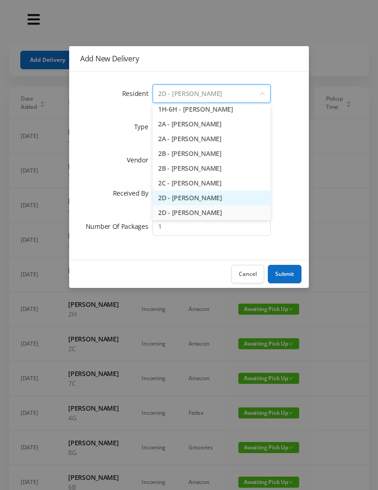
click at [192, 201] on li "2D - Nadia Hernandez" at bounding box center [212, 198] width 118 height 15
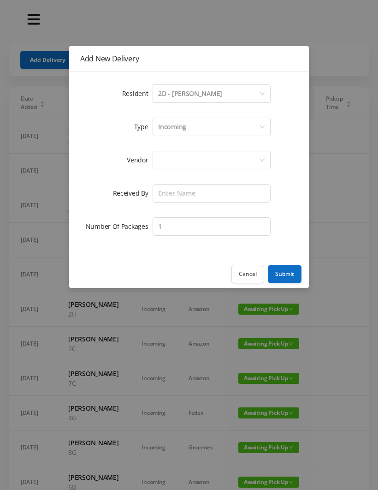
click at [168, 154] on div at bounding box center [208, 160] width 101 height 18
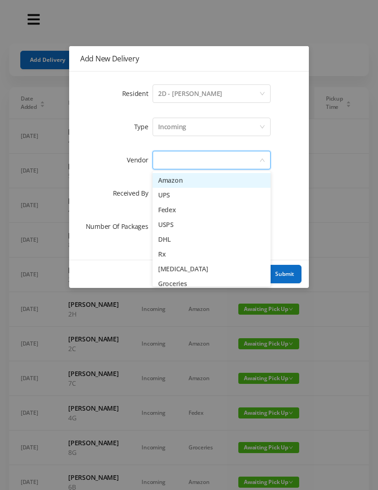
click at [194, 180] on li "Amazon" at bounding box center [212, 180] width 118 height 15
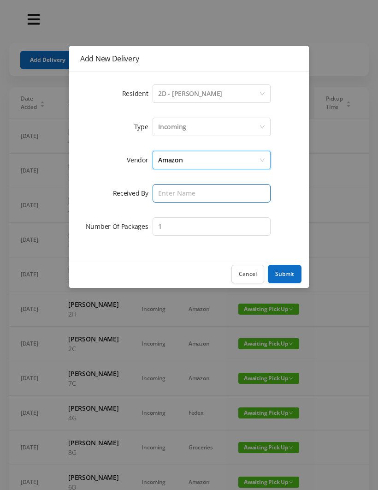
click at [173, 193] on input "text" at bounding box center [212, 193] width 118 height 18
type input "Wayne"
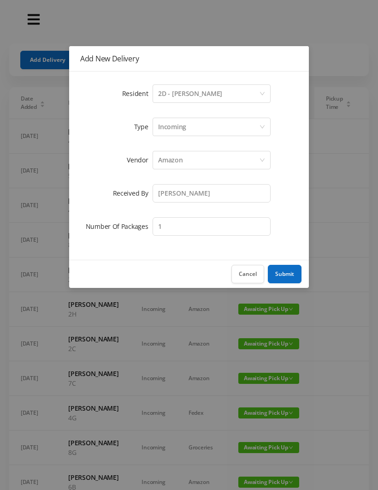
click at [287, 271] on button "Submit" at bounding box center [285, 274] width 34 height 18
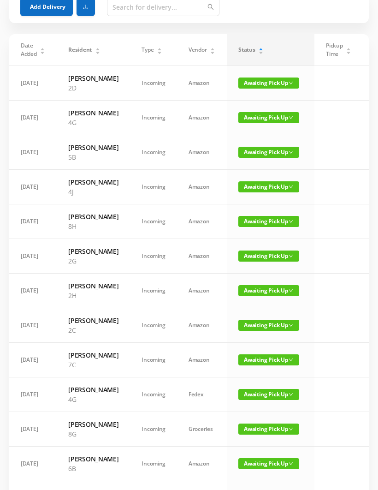
scroll to position [52, 0]
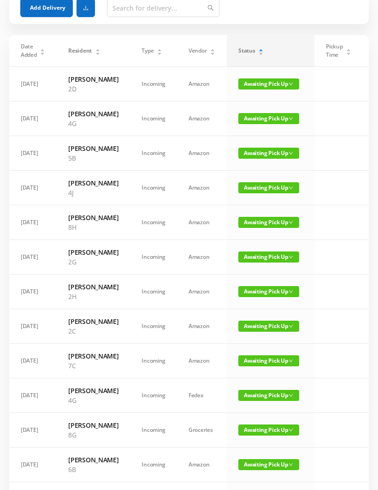
click at [262, 366] on span "Awaiting Pick Up" at bounding box center [269, 360] width 61 height 11
click at [258, 461] on link "Picked Up" at bounding box center [263, 461] width 60 height 15
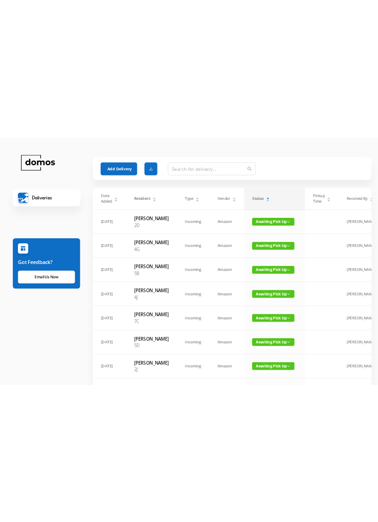
scroll to position [0, 0]
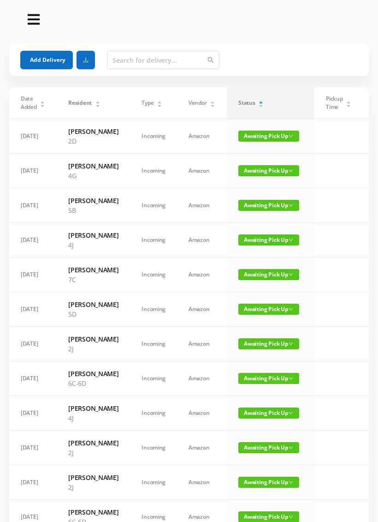
click at [253, 384] on span "Awaiting Pick Up" at bounding box center [269, 378] width 61 height 11
click at [264, 477] on link "Picked Up" at bounding box center [263, 473] width 60 height 15
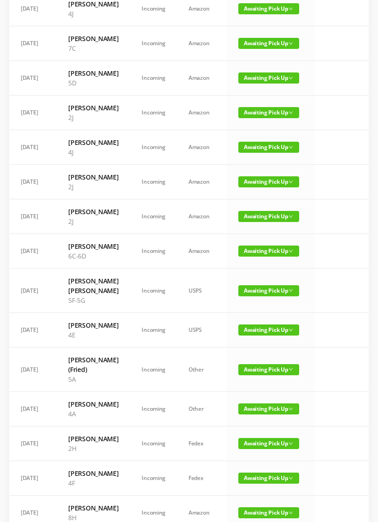
scroll to position [231, 0]
click at [259, 257] on span "Awaiting Pick Up" at bounding box center [269, 250] width 61 height 11
click at [257, 376] on link "Picked Up" at bounding box center [263, 375] width 60 height 15
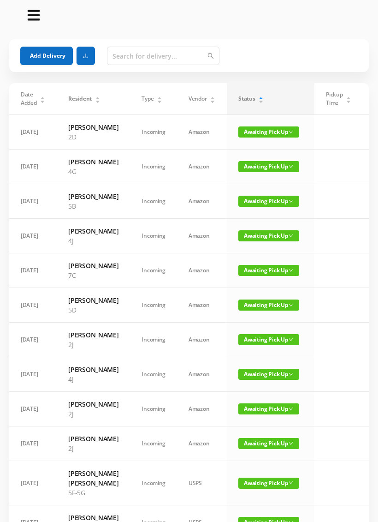
scroll to position [3, 0]
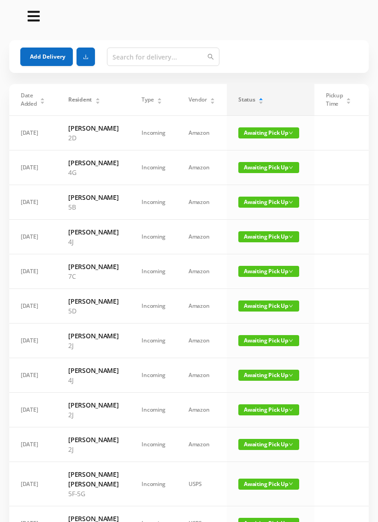
click at [277, 277] on span "Awaiting Pick Up" at bounding box center [269, 271] width 61 height 11
click at [260, 345] on link "Picked Up" at bounding box center [263, 342] width 60 height 15
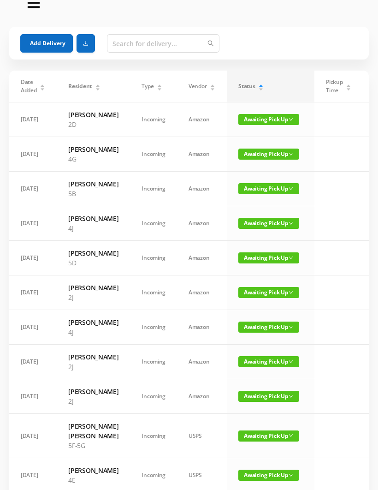
scroll to position [0, 0]
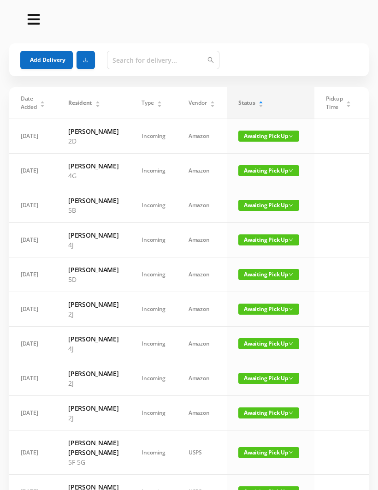
click at [48, 60] on button "Add Delivery" at bounding box center [46, 60] width 53 height 18
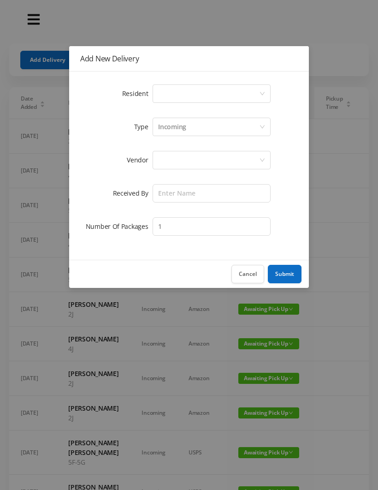
click at [173, 95] on div "Select a person" at bounding box center [208, 94] width 101 height 18
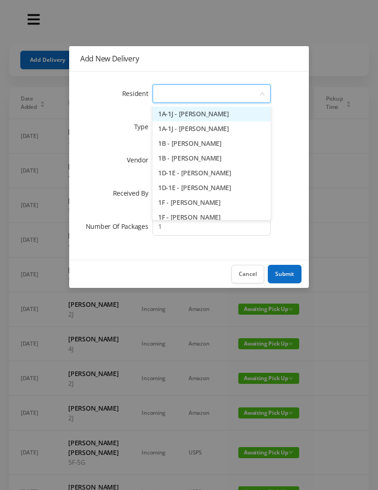
type input "2"
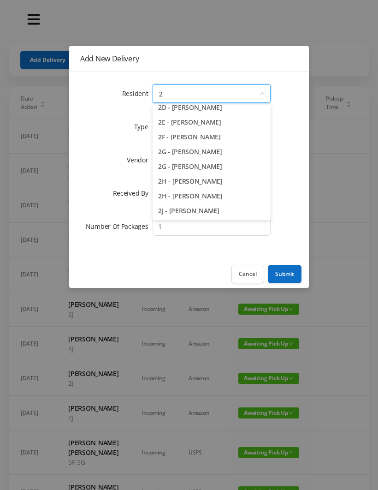
scroll to position [95, 0]
click at [193, 170] on li "2G - Daniel Schneider" at bounding box center [212, 166] width 118 height 15
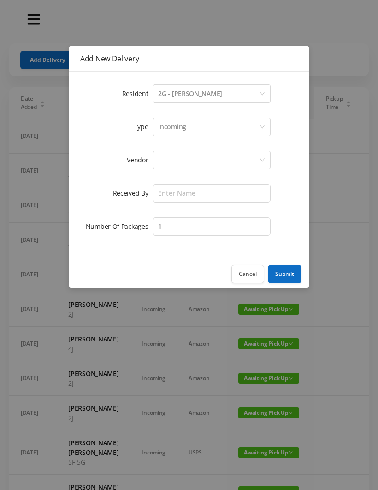
click at [173, 164] on div at bounding box center [208, 160] width 101 height 18
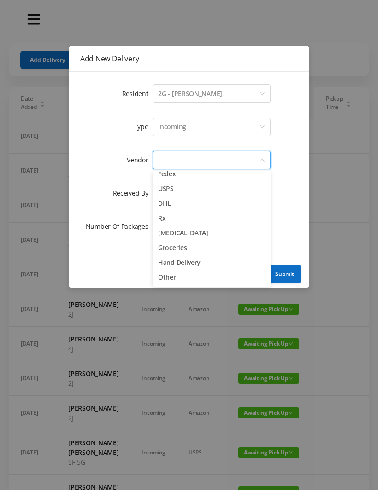
scroll to position [36, 0]
click at [194, 214] on li "Rx" at bounding box center [212, 218] width 118 height 15
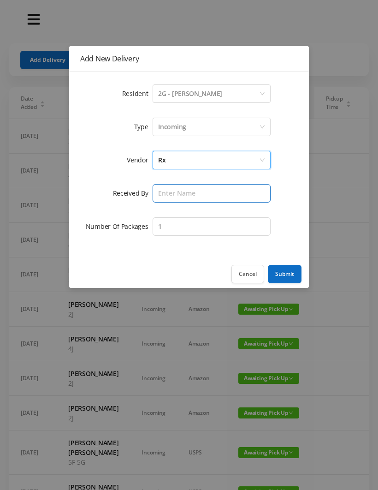
click at [164, 191] on input "text" at bounding box center [212, 193] width 118 height 18
type input "Wayne"
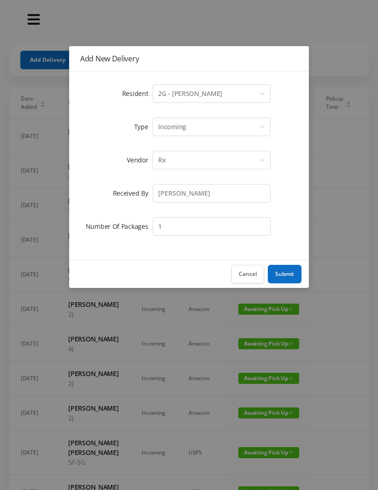
click at [284, 275] on button "Submit" at bounding box center [285, 274] width 34 height 18
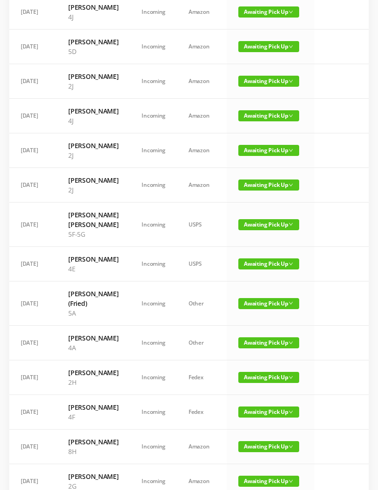
scroll to position [262, 0]
click at [255, 309] on span "Awaiting Pick Up" at bounding box center [269, 303] width 61 height 11
click at [266, 447] on link "Picked Up" at bounding box center [263, 447] width 60 height 15
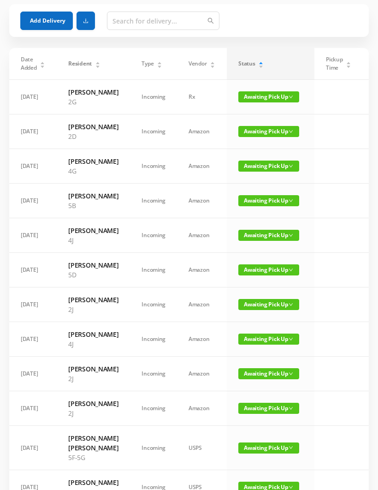
scroll to position [0, 0]
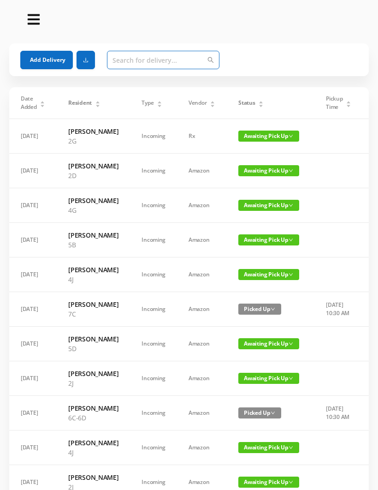
click at [121, 61] on input "text" at bounding box center [163, 60] width 113 height 18
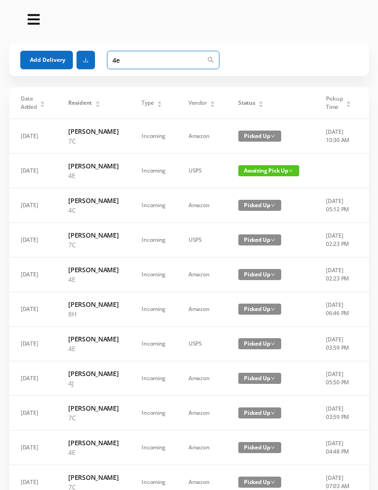
type input "4"
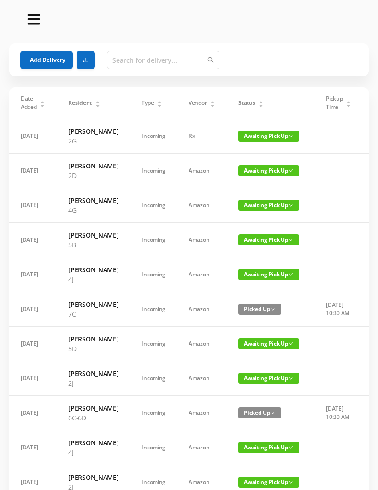
click at [259, 108] on icon "icon: caret-down" at bounding box center [261, 105] width 5 height 5
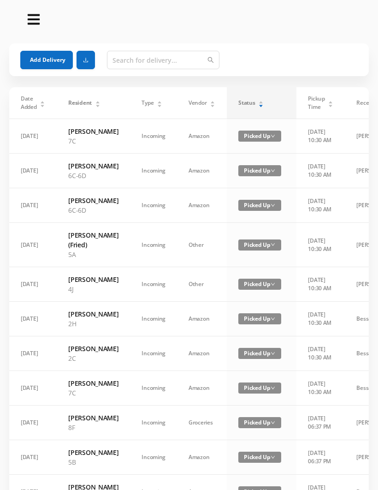
click at [259, 107] on icon "icon: caret-down" at bounding box center [261, 105] width 5 height 5
